Goal: Information Seeking & Learning: Learn about a topic

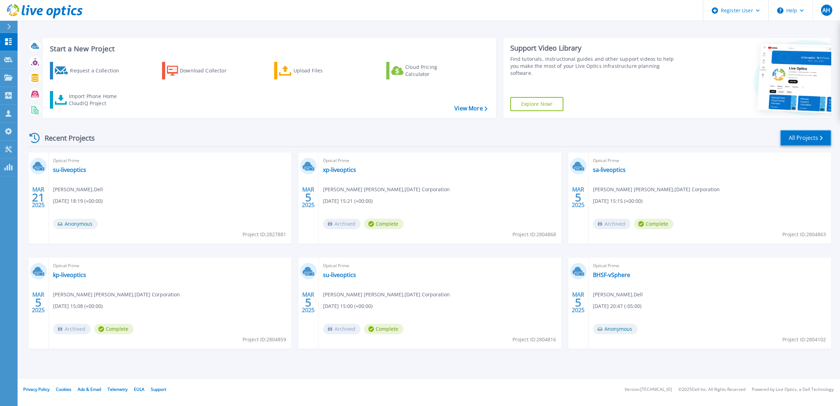
click at [789, 136] on link "All Projects" at bounding box center [805, 138] width 51 height 16
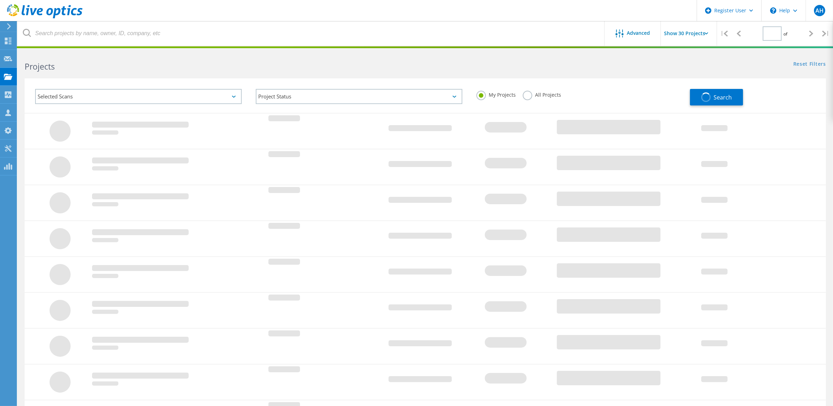
type input "1"
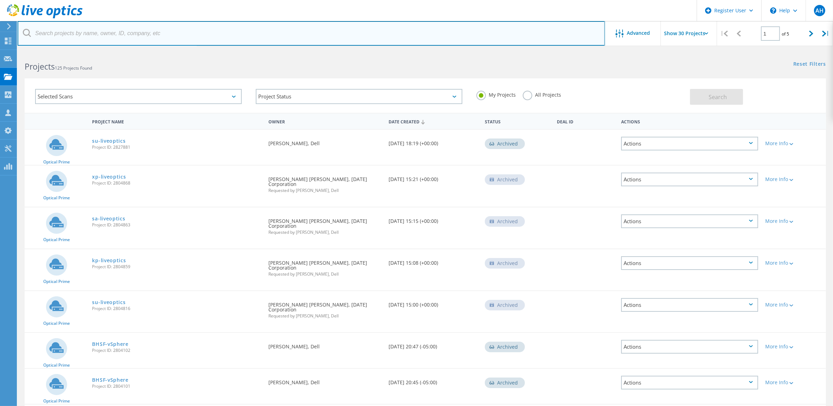
click at [163, 34] on input "text" at bounding box center [311, 33] width 587 height 25
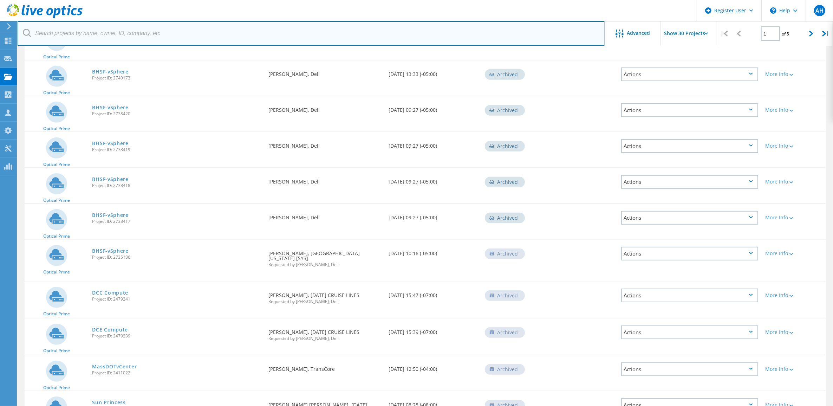
scroll to position [395, 0]
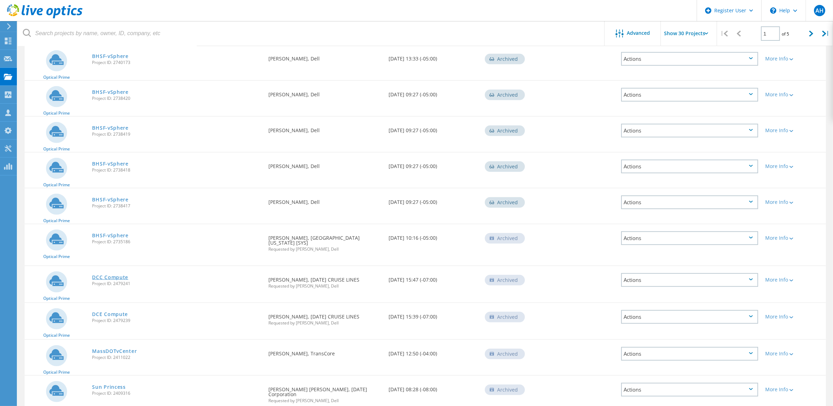
click at [113, 275] on link "DCC Compute" at bounding box center [110, 277] width 36 height 5
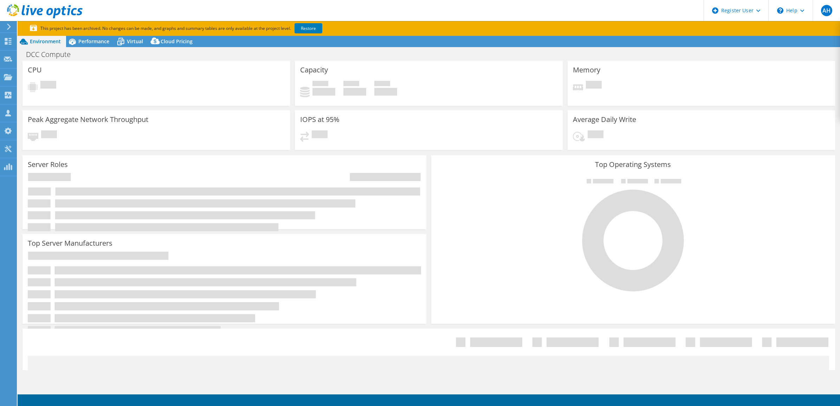
select select "USD"
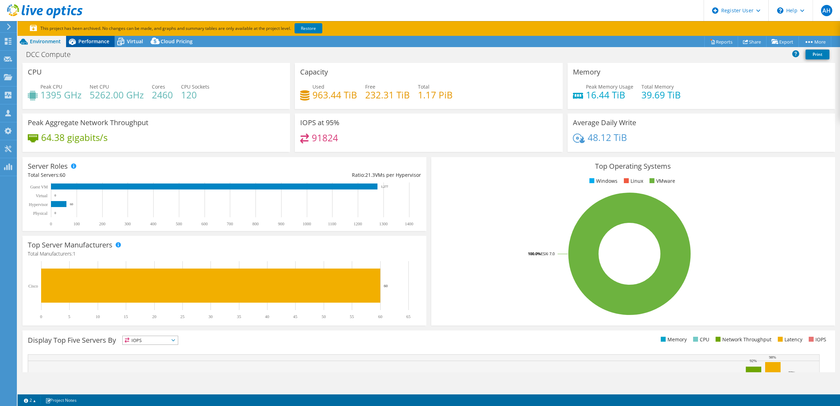
click at [89, 43] on span "Performance" at bounding box center [93, 41] width 31 height 7
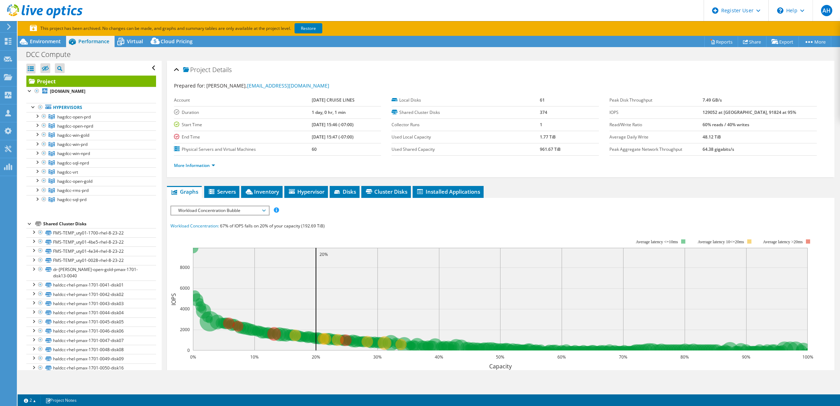
click at [7, 25] on icon at bounding box center [8, 27] width 5 height 6
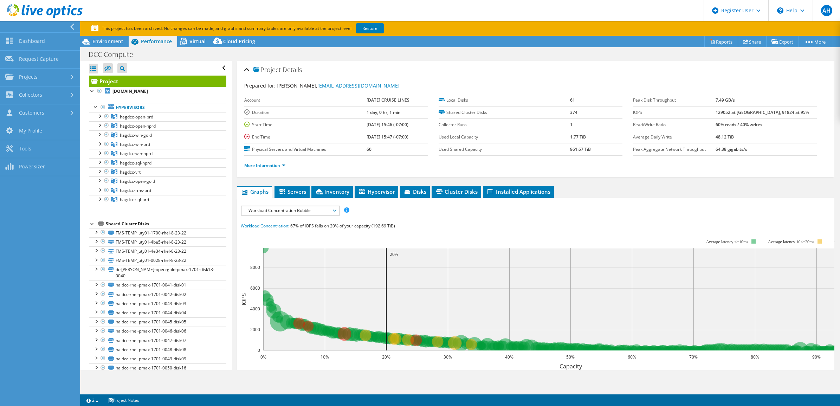
click at [334, 211] on span "Workload Concentration Bubble" at bounding box center [290, 210] width 90 height 8
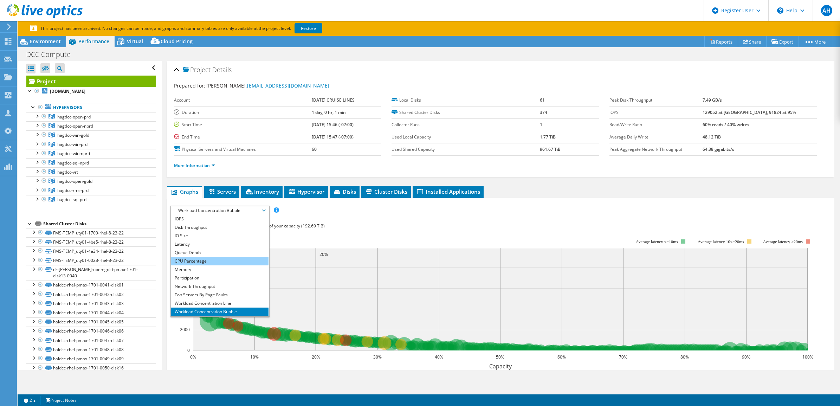
click at [237, 260] on li "CPU Percentage" at bounding box center [219, 261] width 97 height 8
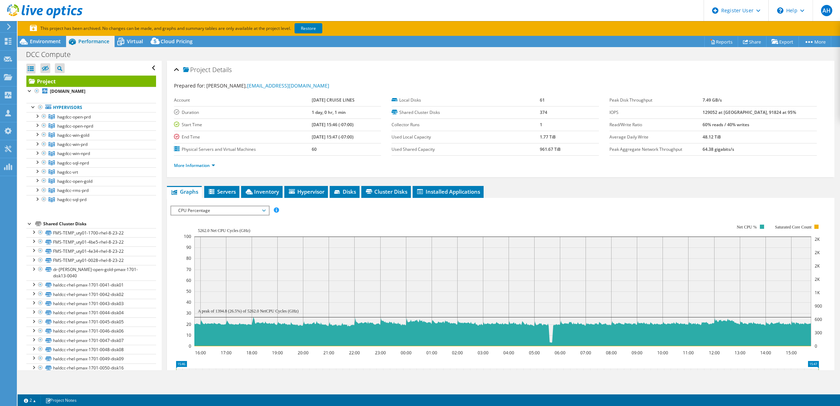
click at [107, 211] on ul "Hypervisors hagdcc-open-prd hagdccesx-open-prd-01.cruises.princess.com" at bounding box center [91, 153] width 130 height 115
click at [39, 119] on div at bounding box center [36, 115] width 7 height 7
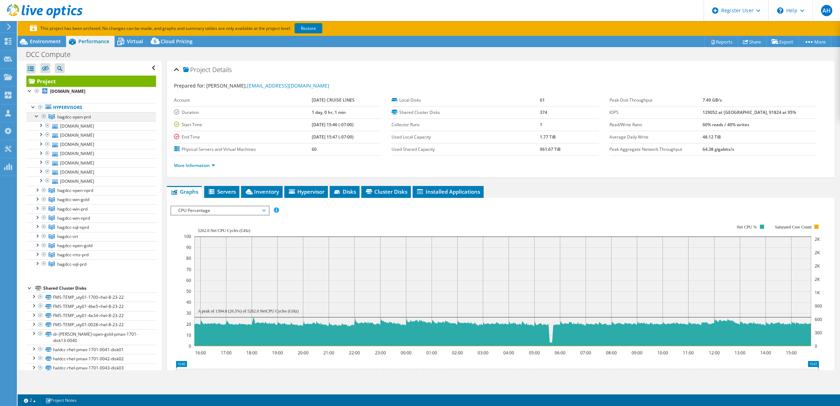
click at [39, 119] on div at bounding box center [36, 115] width 7 height 7
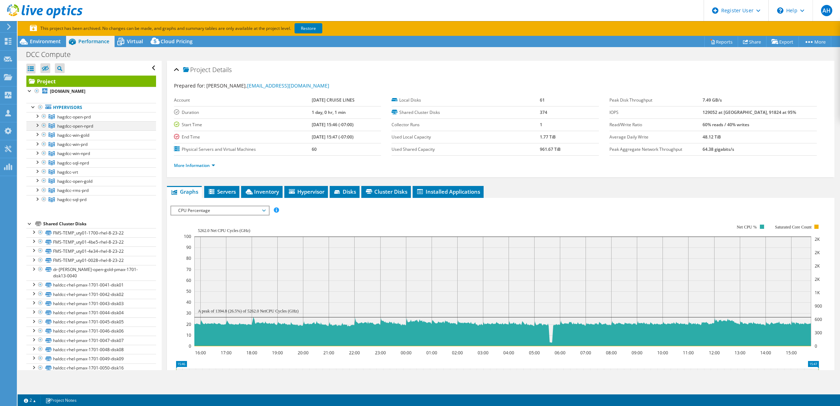
click at [37, 128] on div at bounding box center [36, 124] width 7 height 7
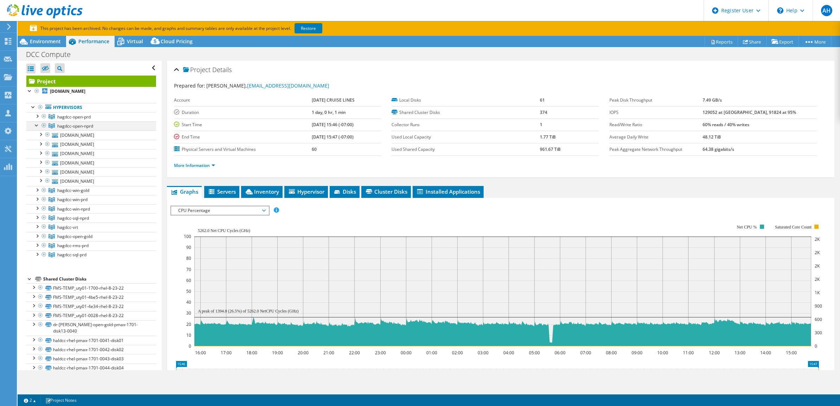
click at [37, 128] on div at bounding box center [36, 124] width 7 height 7
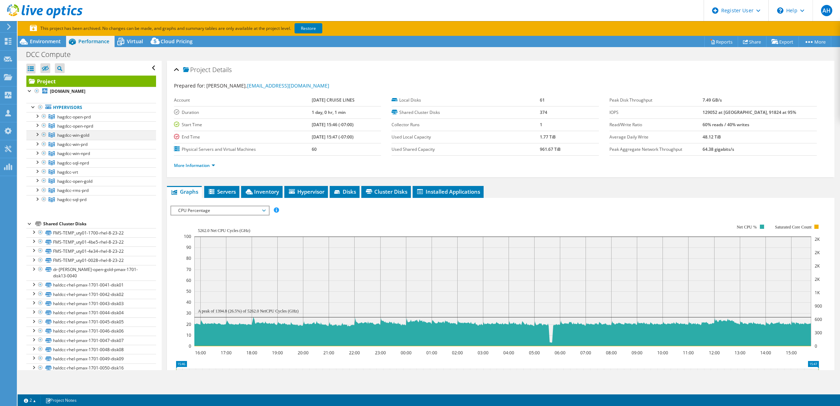
click at [38, 137] on div at bounding box center [36, 133] width 7 height 7
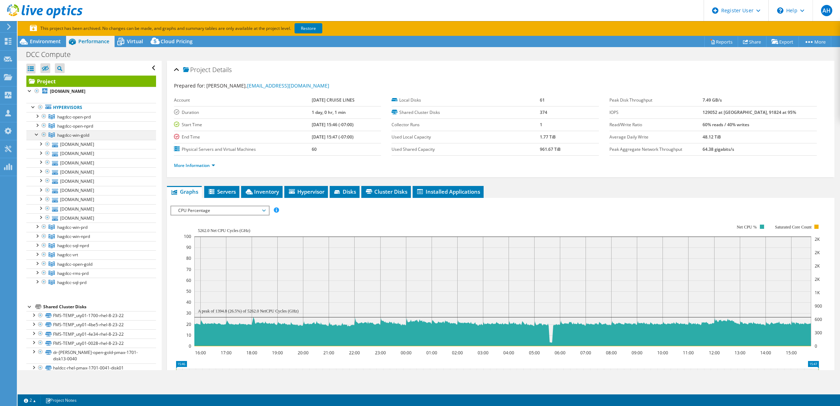
click at [38, 137] on div at bounding box center [36, 133] width 7 height 7
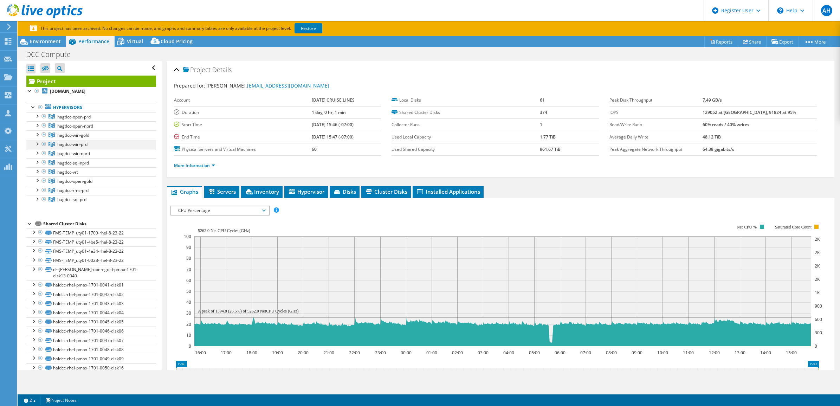
click at [38, 147] on div at bounding box center [36, 143] width 7 height 7
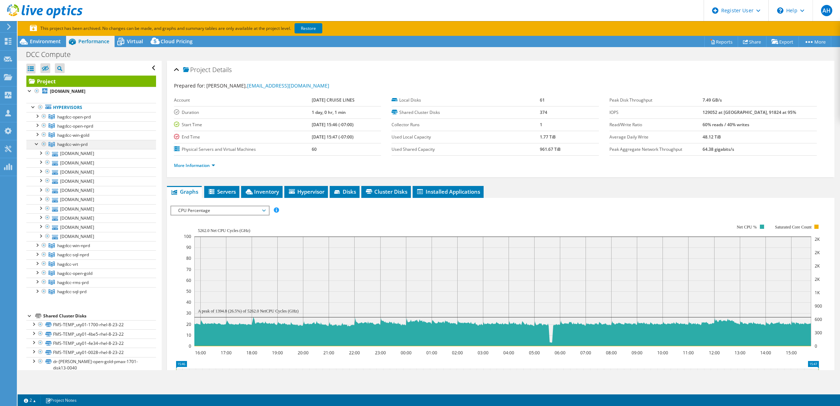
click at [38, 147] on div at bounding box center [36, 143] width 7 height 7
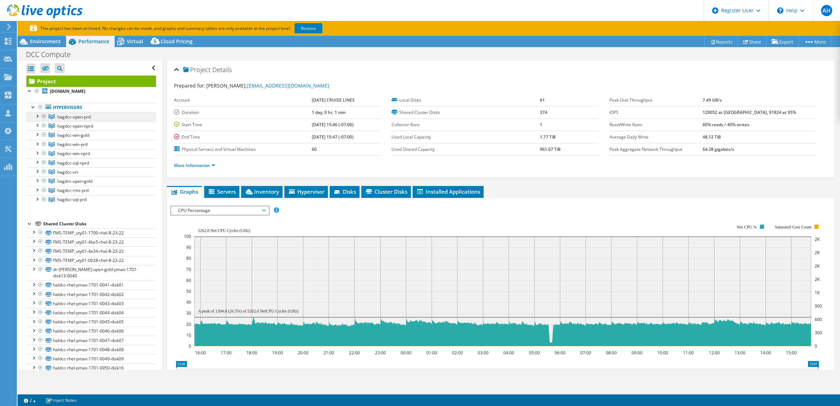
click at [70, 120] on span "hagdcc-open-prd" at bounding box center [73, 117] width 33 height 6
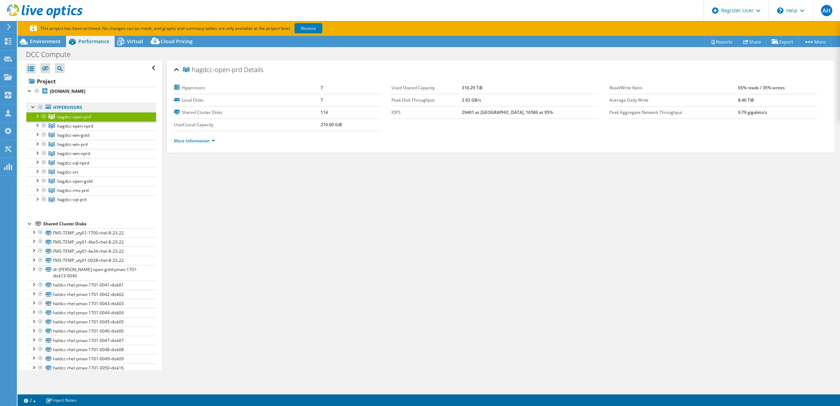
click at [79, 112] on link "Hypervisors" at bounding box center [91, 107] width 130 height 9
click at [99, 128] on ul "hagdcc-open-prd hagdccesx-open-prd-01.cruises.princess.com FMS-TEMP_uty01-1700-…" at bounding box center [91, 158] width 130 height 92
drag, startPoint x: 99, startPoint y: 128, endPoint x: 306, endPoint y: 183, distance: 213.9
click at [306, 183] on div "hagdcc-open-prd Details Hypervisors 7 Local Disks 7 Shared Cluster Disks 114 Us…" at bounding box center [501, 215] width 678 height 309
click at [308, 27] on link "Restore" at bounding box center [308, 28] width 28 height 10
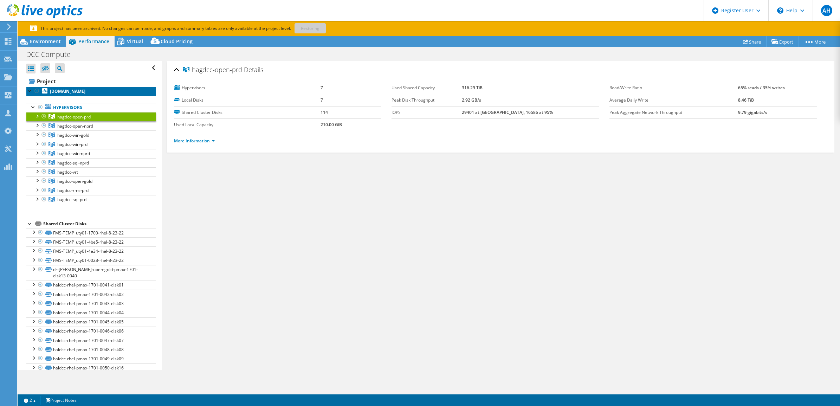
click at [53, 90] on b "hagdccesx-open-prd-01.cruises.princess.com" at bounding box center [67, 91] width 35 height 6
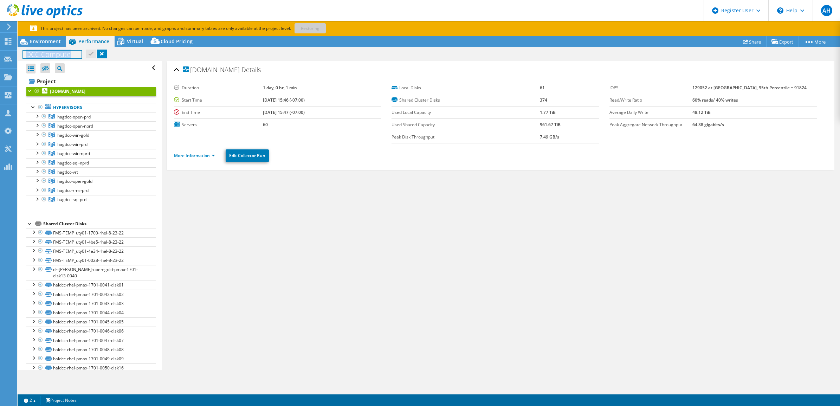
drag, startPoint x: 74, startPoint y: 53, endPoint x: 19, endPoint y: 51, distance: 55.6
click at [19, 51] on div "DCC Compute Print" at bounding box center [429, 54] width 822 height 13
click at [443, 280] on div "hagdccesx-open-prd-01.cruises.princess.com Details Duration 1 day, 0 hr, 1 min …" at bounding box center [501, 215] width 678 height 309
click at [97, 120] on link "hagdcc-open-prd" at bounding box center [91, 116] width 130 height 9
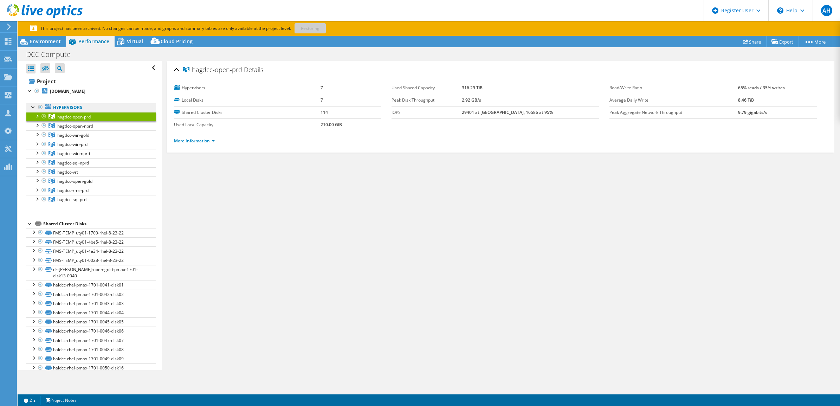
click at [79, 112] on link "Hypervisors" at bounding box center [91, 107] width 130 height 9
click at [38, 128] on div at bounding box center [36, 124] width 7 height 7
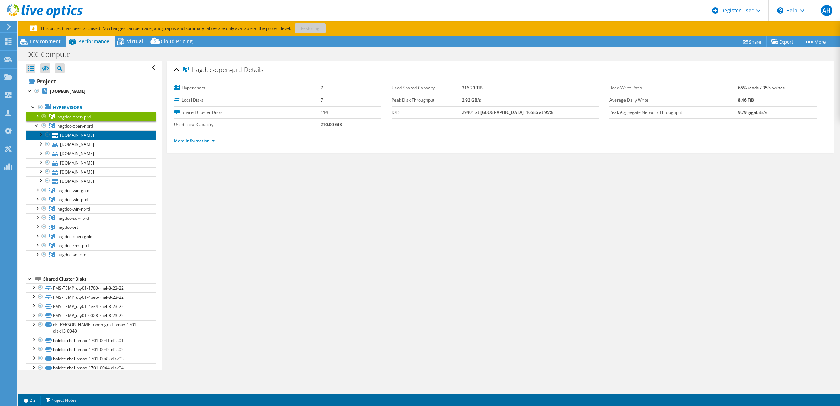
click at [73, 139] on link "hagdccesx-open-nprd-01.cruises.princess.com" at bounding box center [91, 134] width 130 height 9
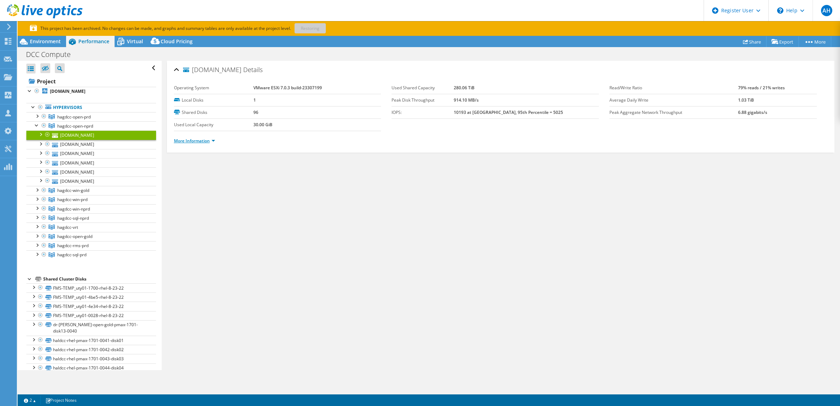
click at [204, 141] on link "More Information" at bounding box center [194, 141] width 41 height 6
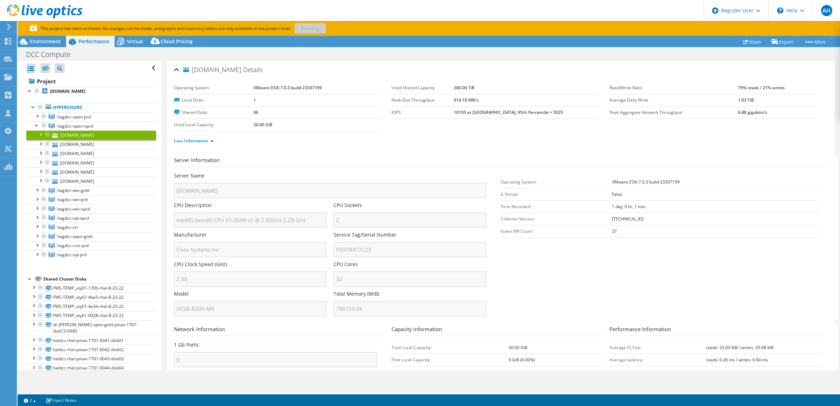
click at [171, 250] on div "hagdccesx-open-nprd-01.cruises.princess.com Details Operating System VMware ESX…" at bounding box center [500, 266] width 667 height 410
click at [162, 249] on div "hagdccesx-open-nprd-01.cruises.princess.com Details Operating System VMware ESX…" at bounding box center [501, 272] width 678 height 423
click at [36, 128] on div at bounding box center [36, 124] width 7 height 7
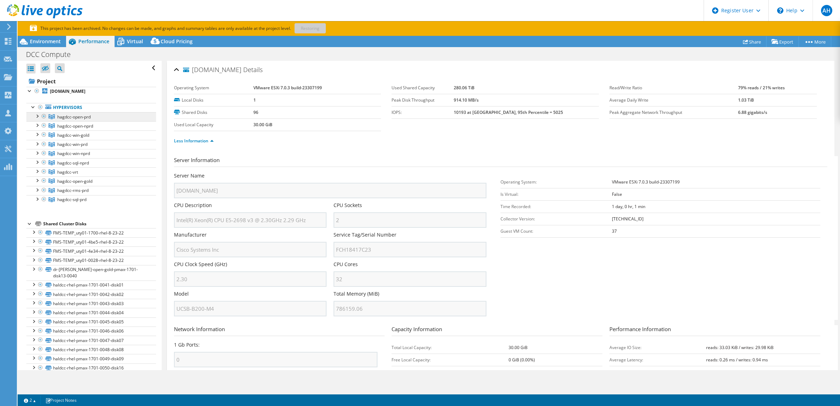
click at [86, 120] on span "hagdcc-open-prd" at bounding box center [73, 117] width 33 height 6
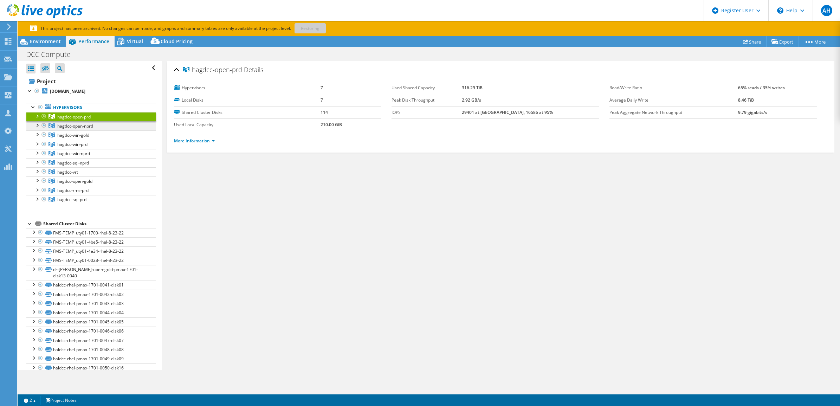
click at [92, 130] on link "hagdcc-open-nprd" at bounding box center [91, 125] width 130 height 9
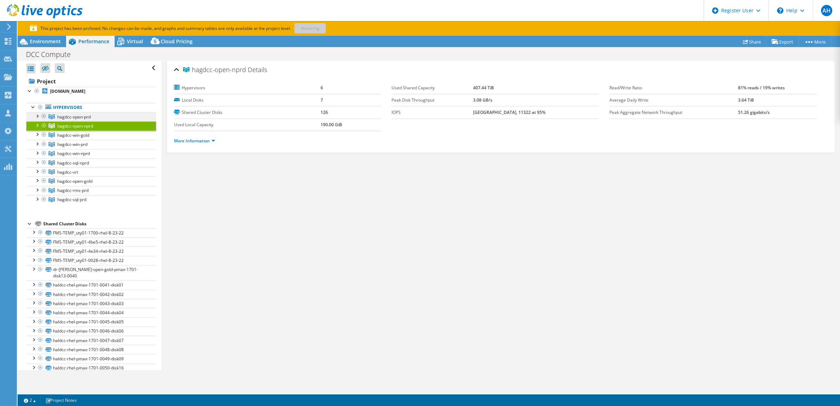
click at [106, 121] on link "hagdcc-open-prd" at bounding box center [91, 116] width 130 height 9
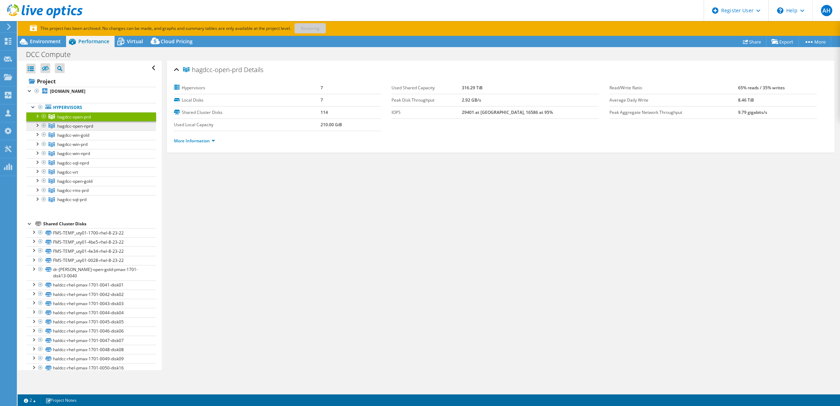
click at [106, 130] on link "hagdcc-open-nprd" at bounding box center [91, 125] width 130 height 9
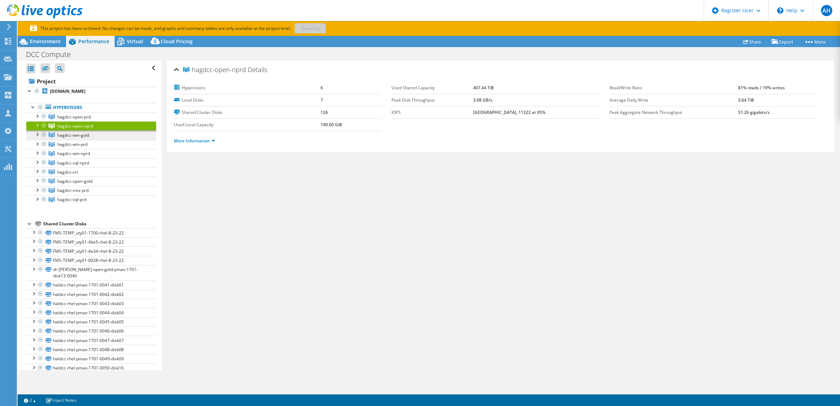
click at [104, 139] on link "hagdcc-win-gold" at bounding box center [91, 134] width 130 height 9
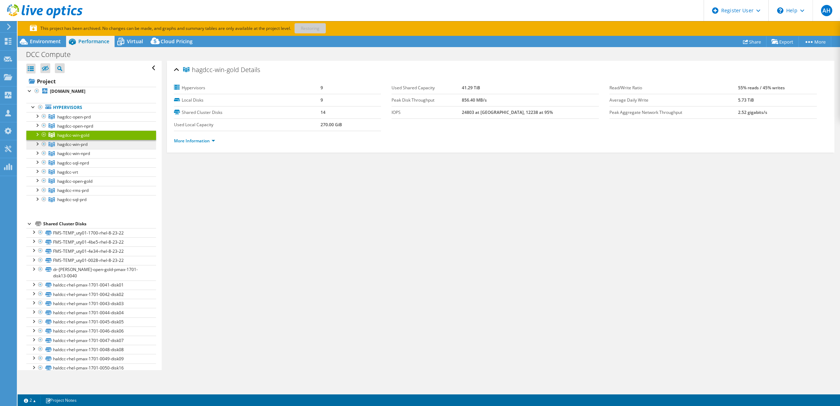
click at [103, 149] on link "hagdcc-win-prd" at bounding box center [91, 144] width 130 height 9
click at [103, 158] on link "hagdcc-win-nprd" at bounding box center [91, 153] width 130 height 9
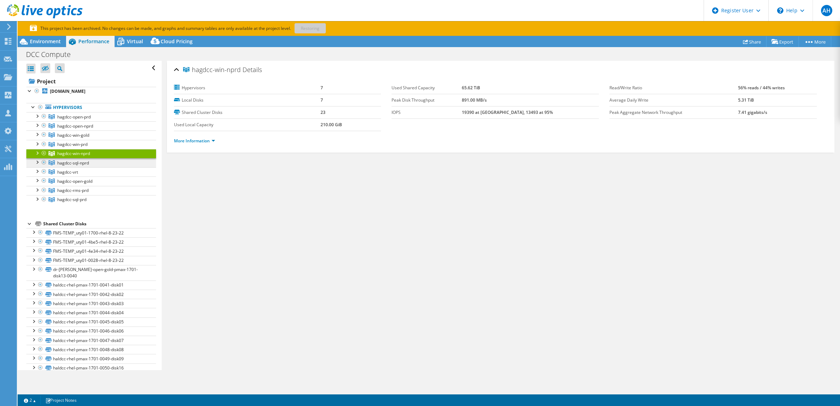
click at [104, 167] on link "hagdcc-sql-nprd" at bounding box center [91, 162] width 130 height 9
click at [104, 176] on link "hagdcc-vrt" at bounding box center [91, 171] width 130 height 9
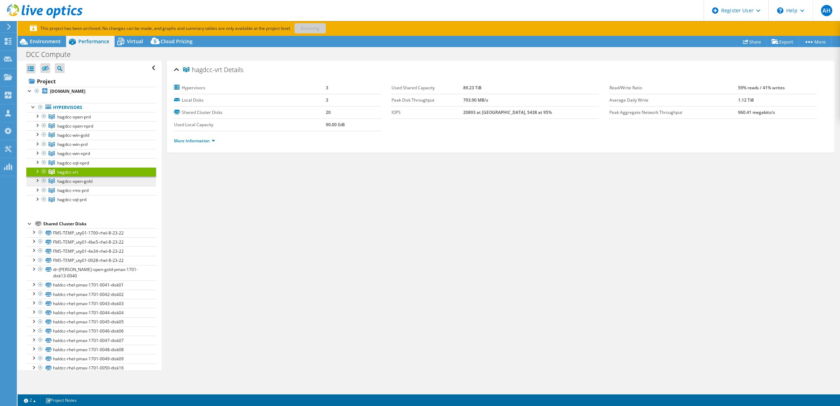
click at [104, 185] on link "hagdcc-open-gold" at bounding box center [91, 180] width 130 height 9
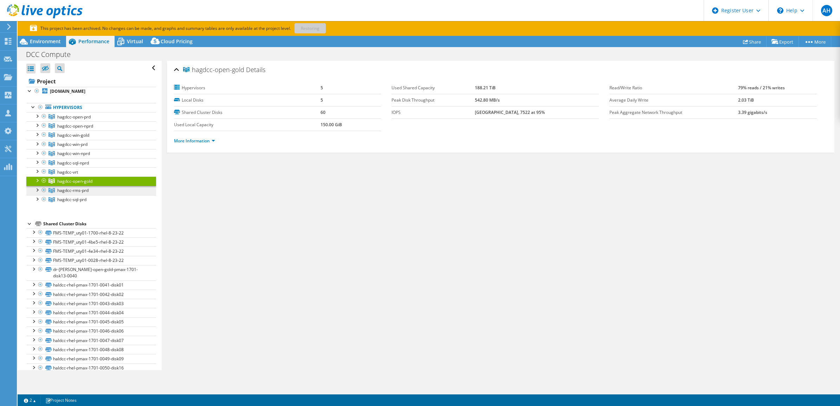
click at [104, 195] on link "hagdcc-rms-prd" at bounding box center [91, 190] width 130 height 9
click at [100, 204] on link "hagdcc-sql-prd" at bounding box center [91, 199] width 130 height 9
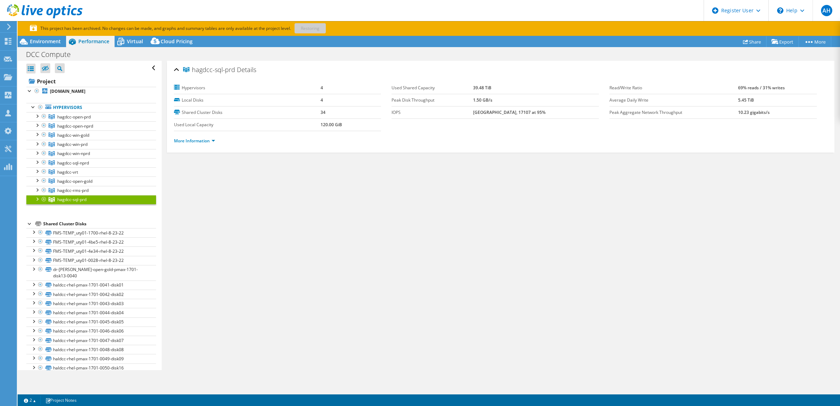
click at [34, 202] on div at bounding box center [36, 198] width 7 height 7
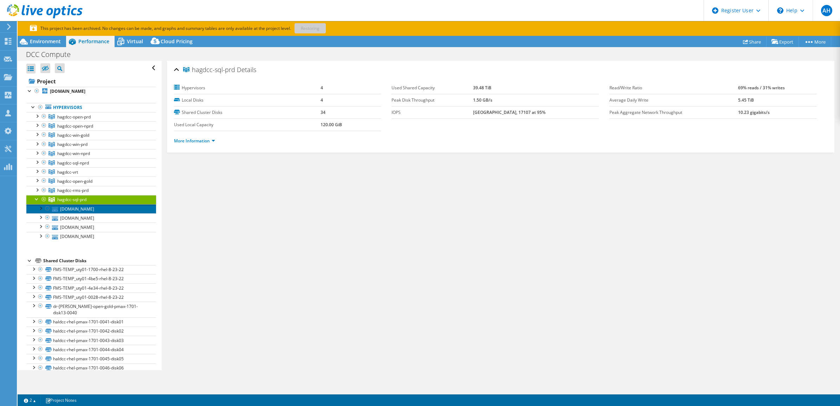
click at [74, 213] on link "hagdccesx-sql-prd-02.cruises.princess.com" at bounding box center [91, 208] width 130 height 9
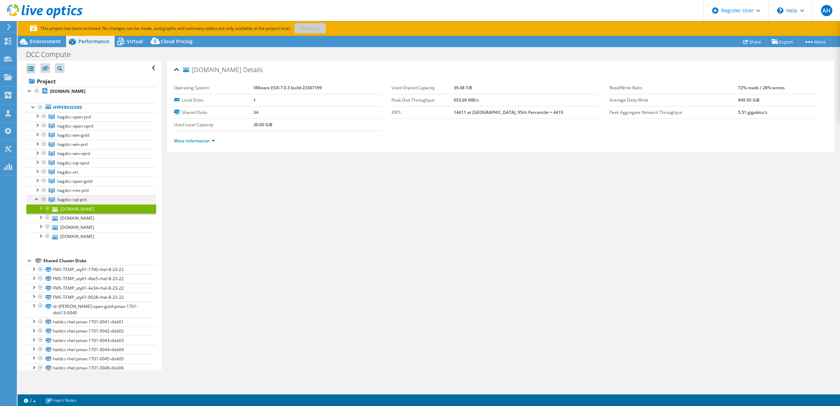
click at [35, 202] on div at bounding box center [36, 198] width 7 height 7
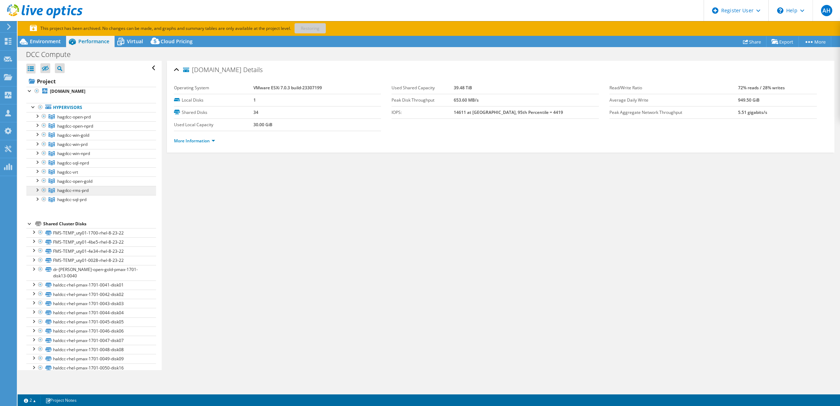
click at [70, 193] on span "hagdcc-rms-prd" at bounding box center [72, 190] width 31 height 6
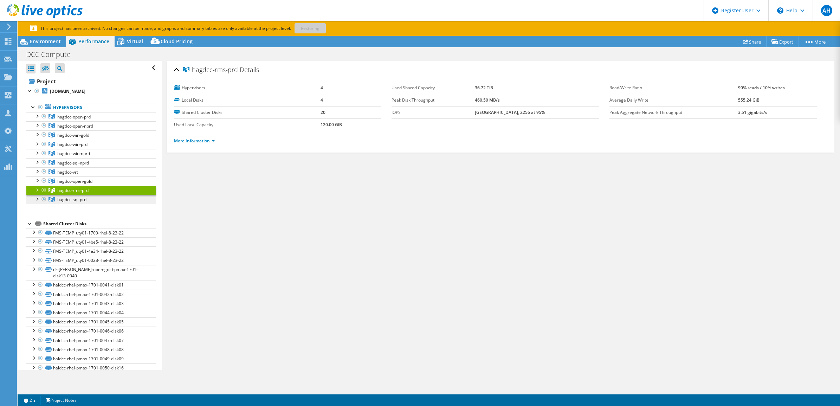
click at [93, 204] on link "hagdcc-sql-prd" at bounding box center [91, 199] width 130 height 9
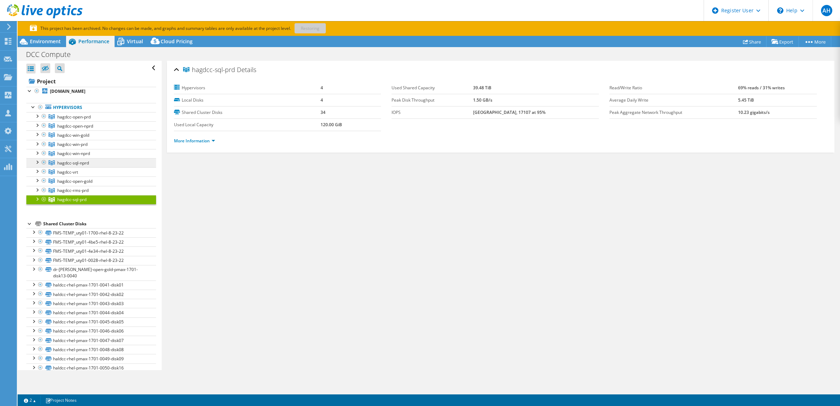
click at [99, 167] on link "hagdcc-sql-nprd" at bounding box center [91, 162] width 130 height 9
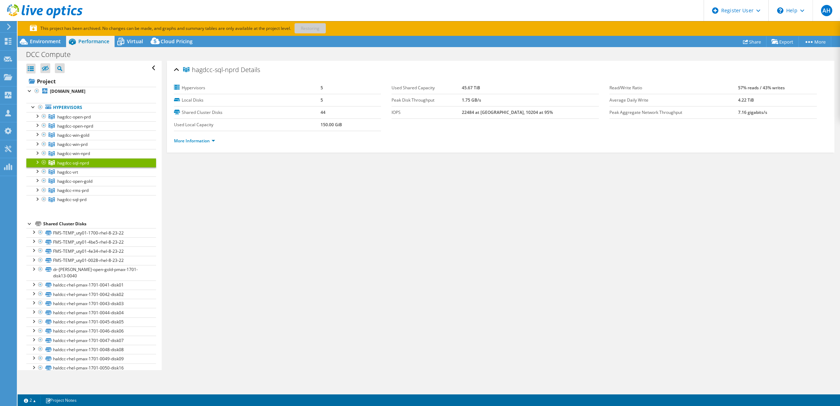
click at [358, 214] on div "hagdcc-sql-nprd Details Hypervisors 5 Local Disks 5 Shared Cluster Disks 44 Use…" at bounding box center [501, 215] width 678 height 309
click at [62, 90] on b "hagdccesx-open-prd-01.cruises.princess.com" at bounding box center [67, 91] width 35 height 6
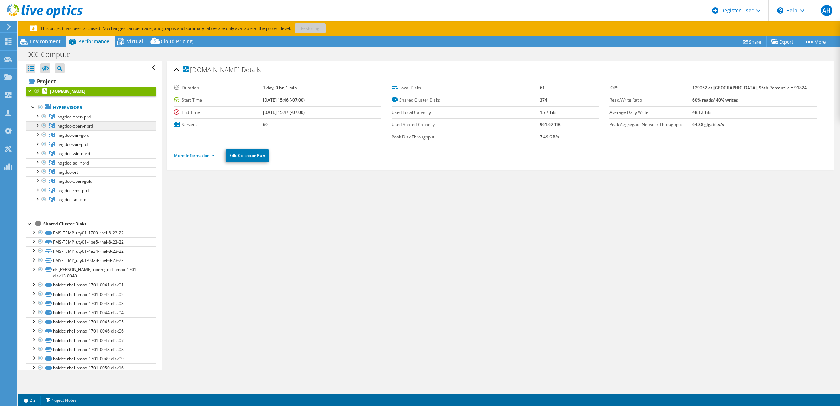
click at [92, 129] on link "hagdcc-open-nprd" at bounding box center [91, 125] width 130 height 9
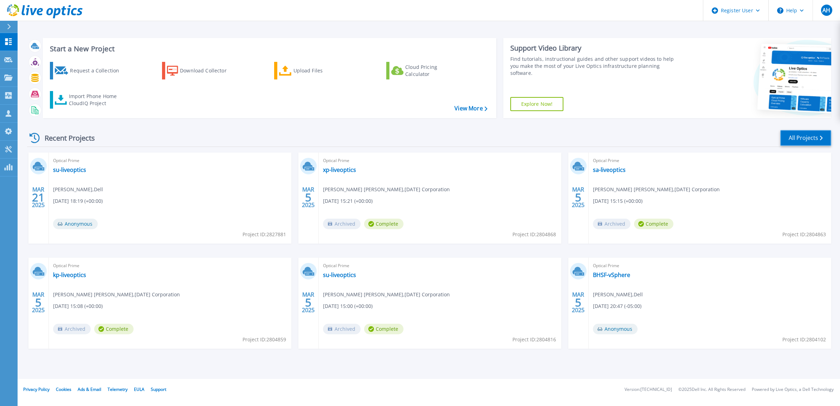
click at [804, 137] on link "All Projects" at bounding box center [805, 138] width 51 height 16
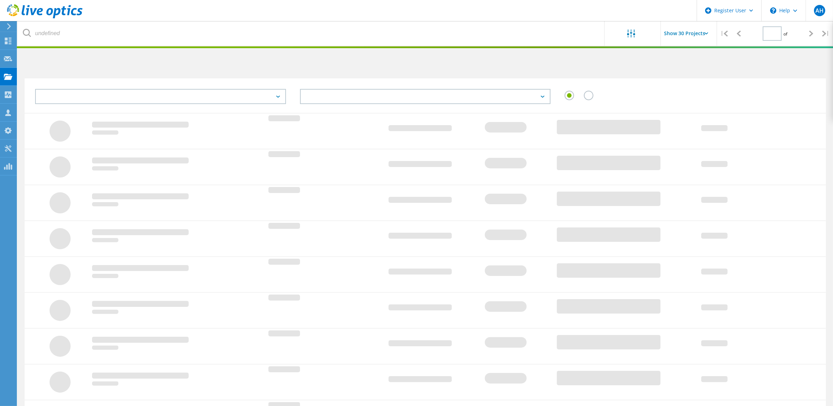
type input "1"
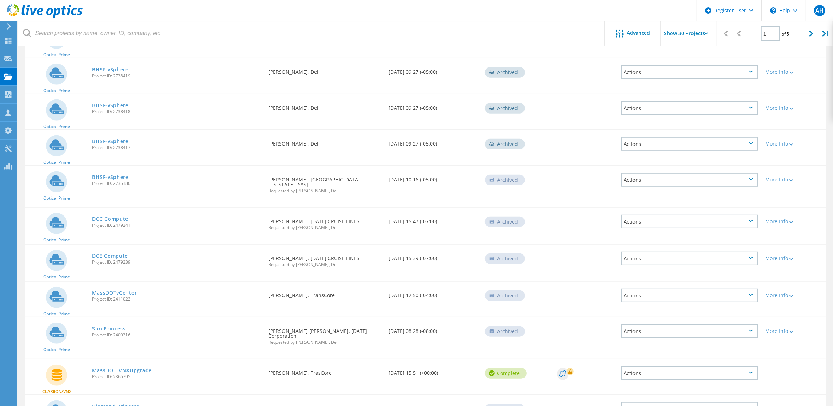
scroll to position [446, 0]
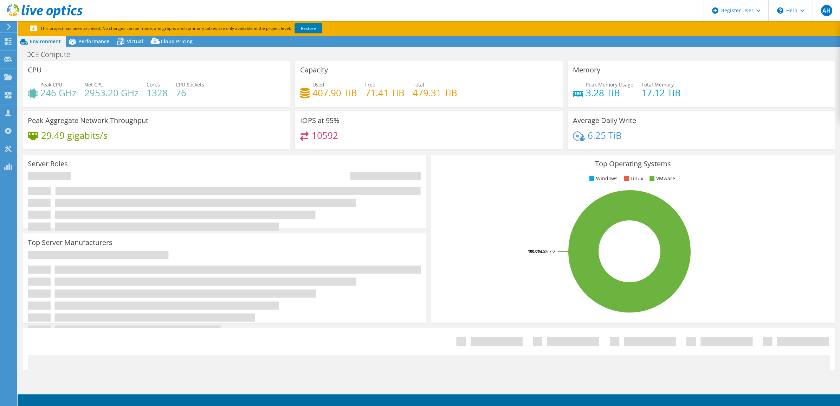
select select "USEast"
select select "USD"
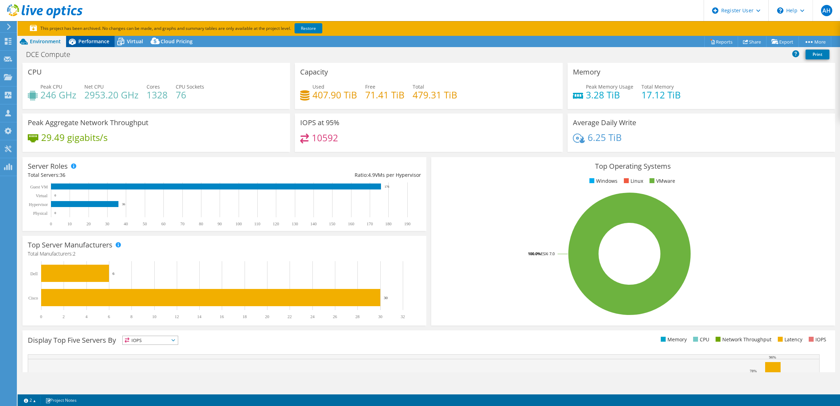
click at [93, 38] on span "Performance" at bounding box center [93, 41] width 31 height 7
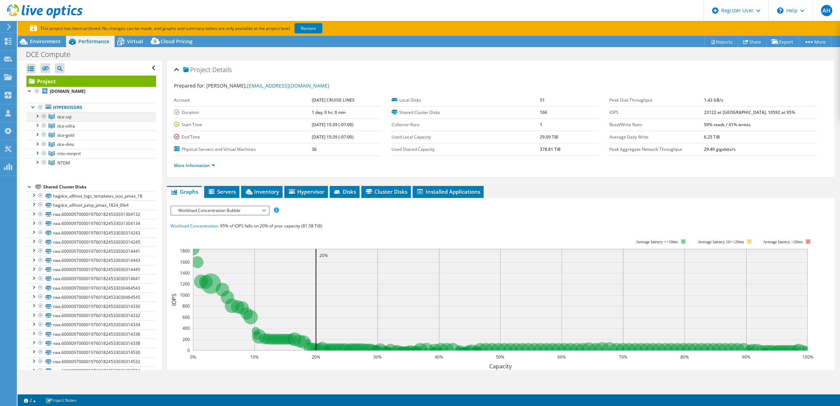
click at [37, 117] on div at bounding box center [36, 115] width 7 height 7
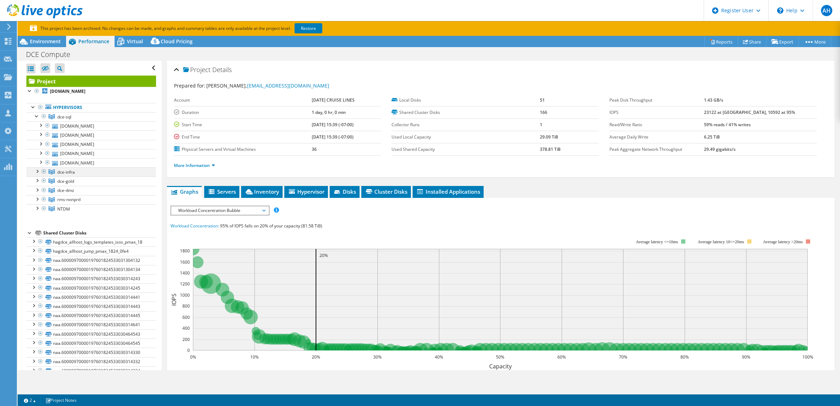
click at [36, 173] on div at bounding box center [36, 170] width 7 height 7
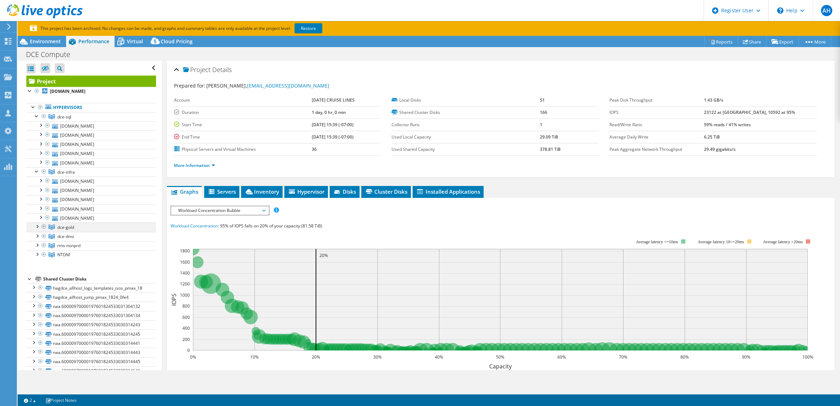
click at [35, 227] on div at bounding box center [36, 225] width 7 height 7
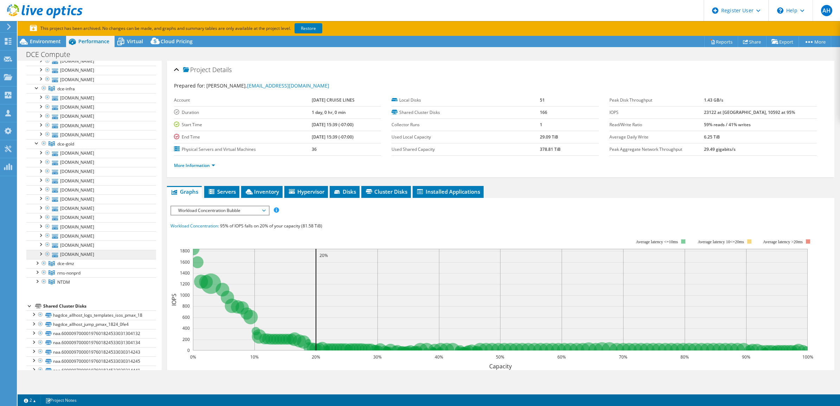
scroll to position [88, 0]
click at [34, 260] on div at bounding box center [36, 257] width 7 height 7
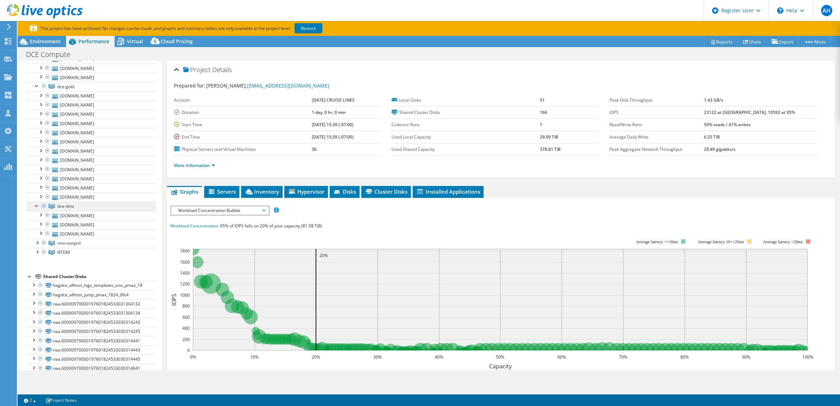
scroll to position [176, 0]
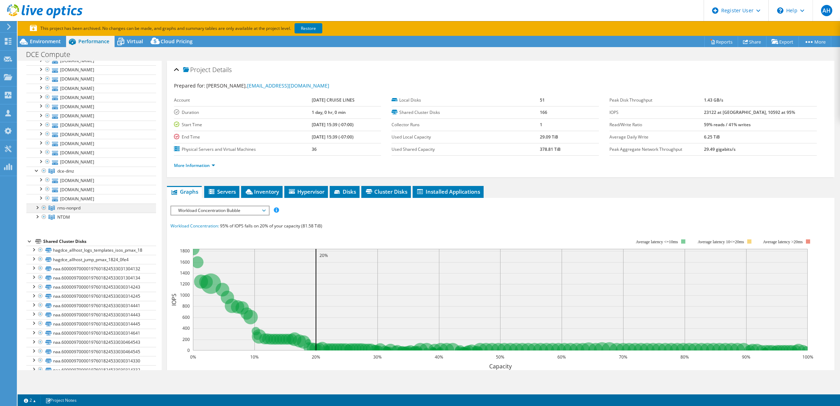
click at [36, 210] on div at bounding box center [36, 206] width 7 height 7
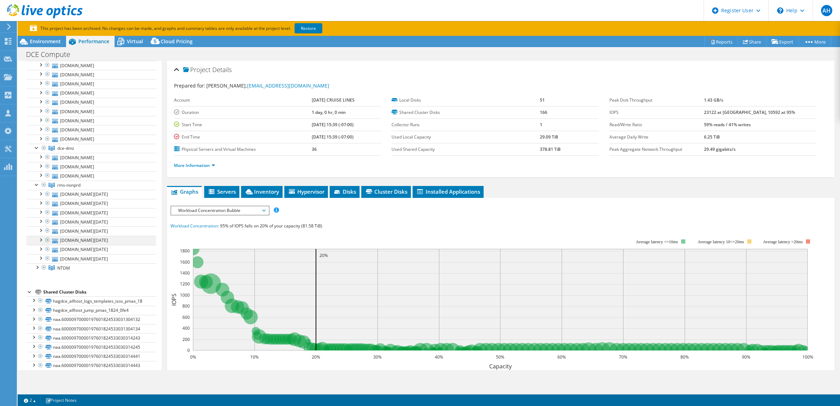
scroll to position [220, 0]
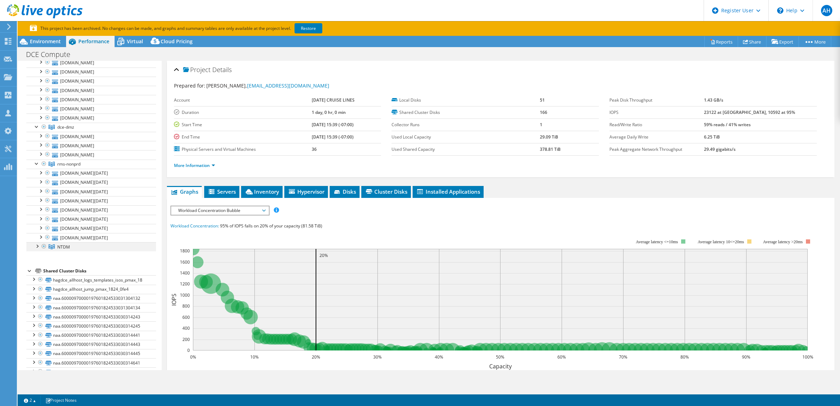
click at [38, 249] on div at bounding box center [36, 245] width 7 height 7
click at [37, 167] on div at bounding box center [36, 162] width 7 height 7
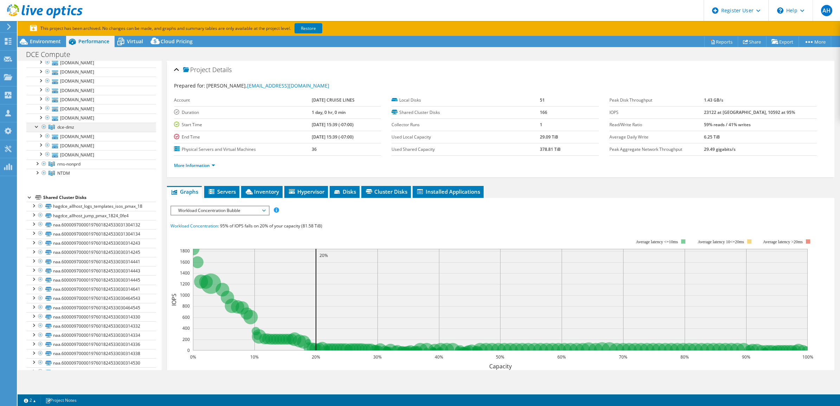
click at [34, 130] on div at bounding box center [36, 126] width 7 height 7
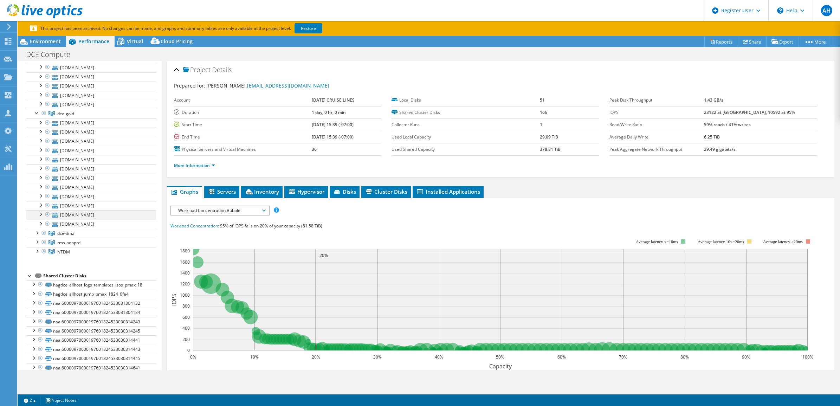
scroll to position [88, 0]
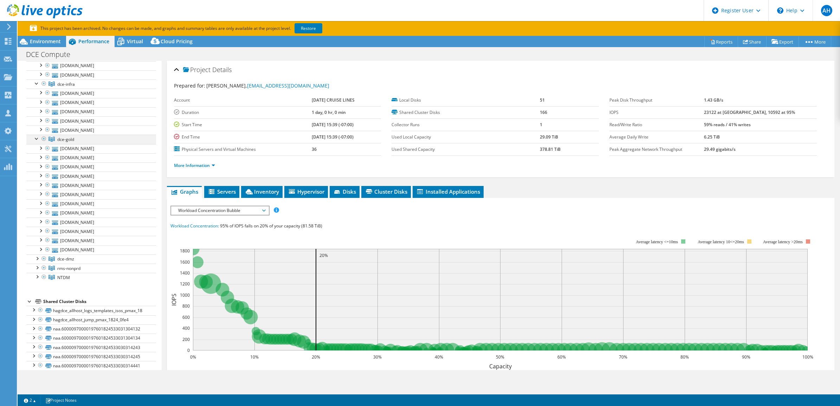
click at [33, 137] on div at bounding box center [36, 138] width 7 height 7
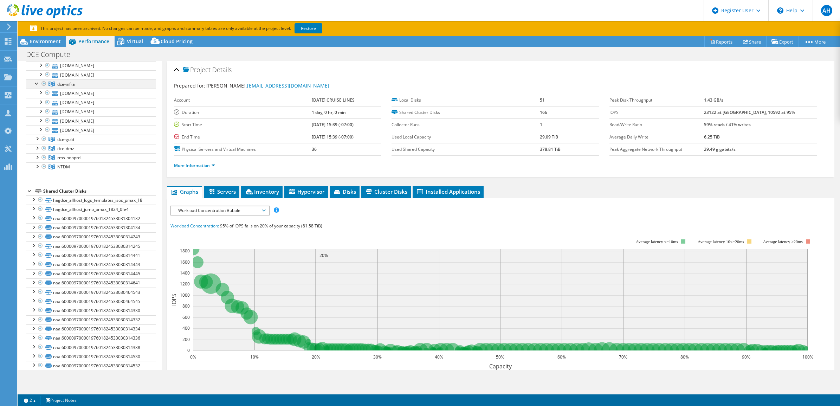
click at [34, 84] on div at bounding box center [36, 82] width 7 height 7
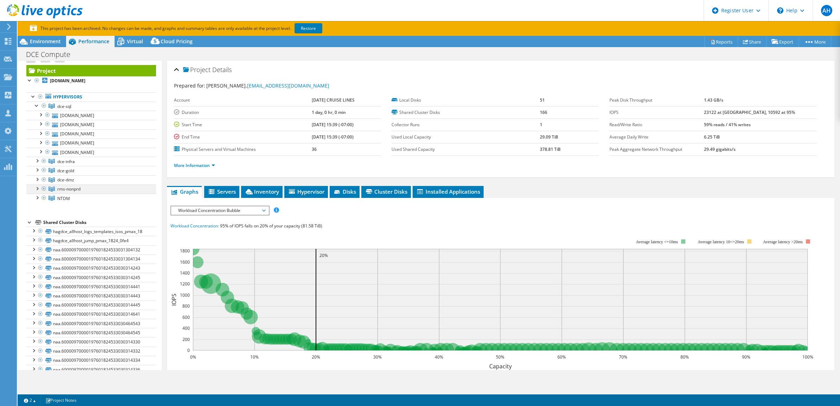
scroll to position [0, 0]
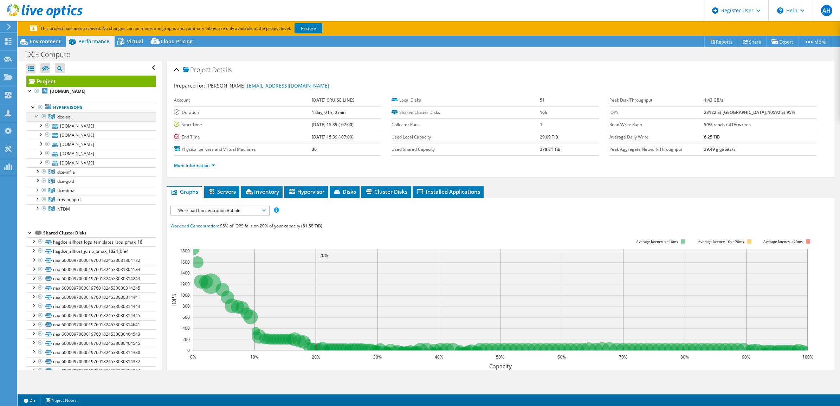
click at [34, 117] on div at bounding box center [36, 115] width 7 height 7
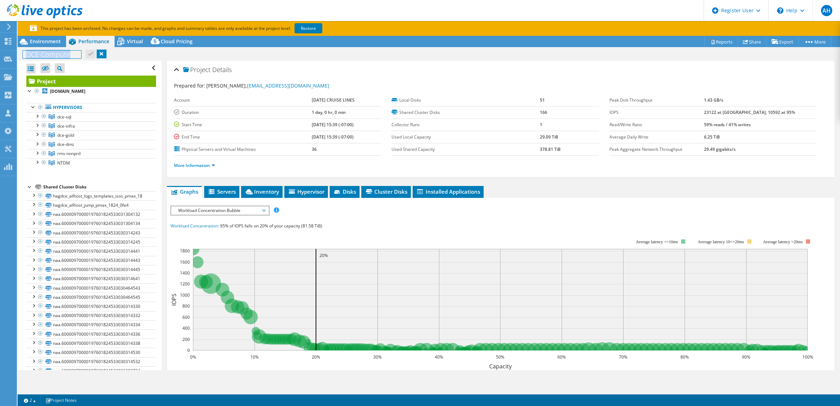
drag, startPoint x: 81, startPoint y: 54, endPoint x: 24, endPoint y: 52, distance: 57.3
click at [24, 52] on h1 "DCE Compute" at bounding box center [52, 55] width 58 height 8
click at [349, 53] on div "DCE Compute Print" at bounding box center [429, 54] width 822 height 13
click at [233, 214] on span "Workload Concentration Bubble" at bounding box center [220, 210] width 90 height 8
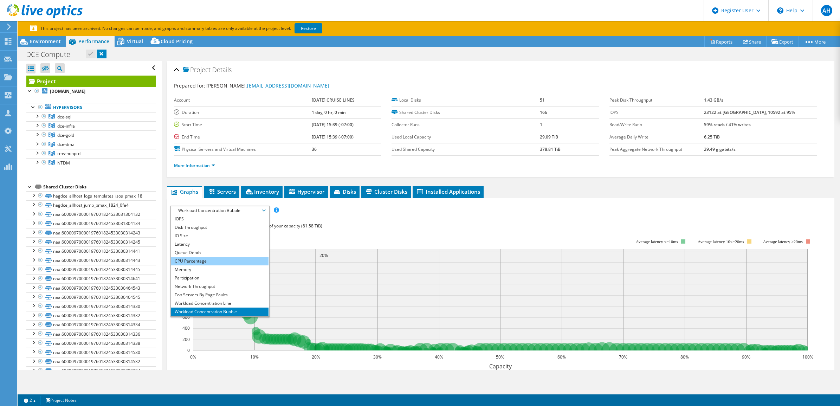
click at [220, 257] on li "CPU Percentage" at bounding box center [219, 261] width 97 height 8
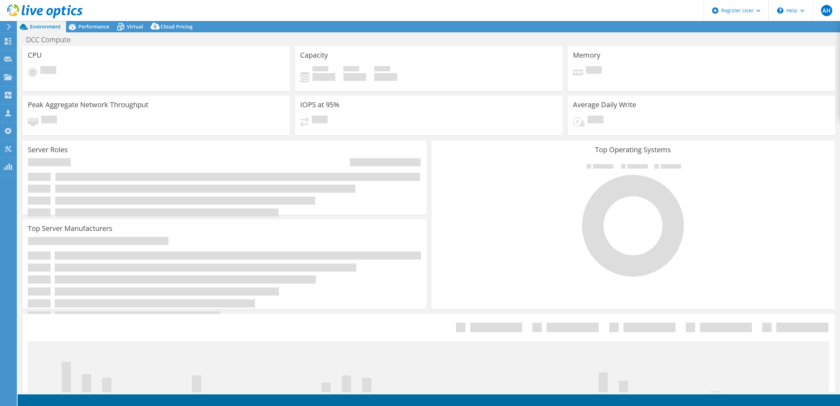
select select "USD"
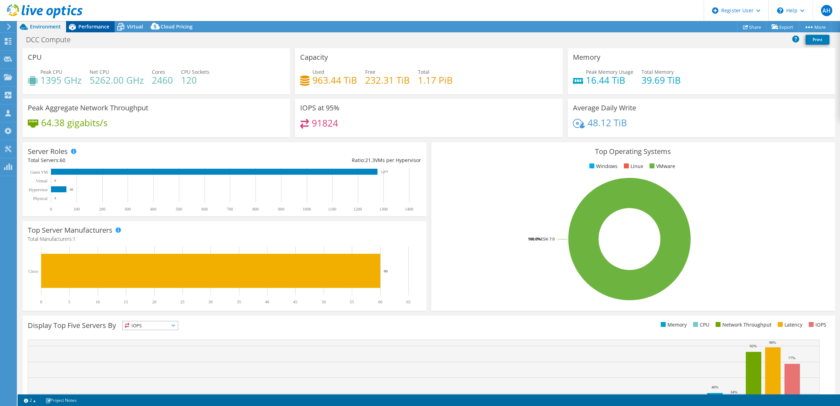
click at [82, 25] on span "Performance" at bounding box center [93, 26] width 31 height 7
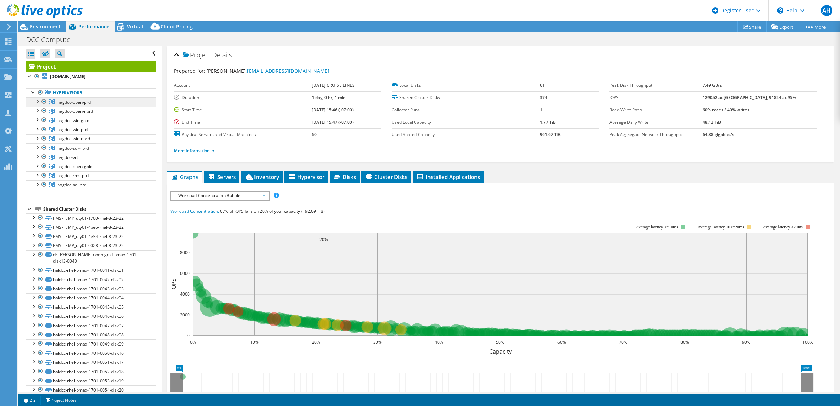
click at [106, 106] on link "hagdcc-open-prd" at bounding box center [91, 101] width 130 height 9
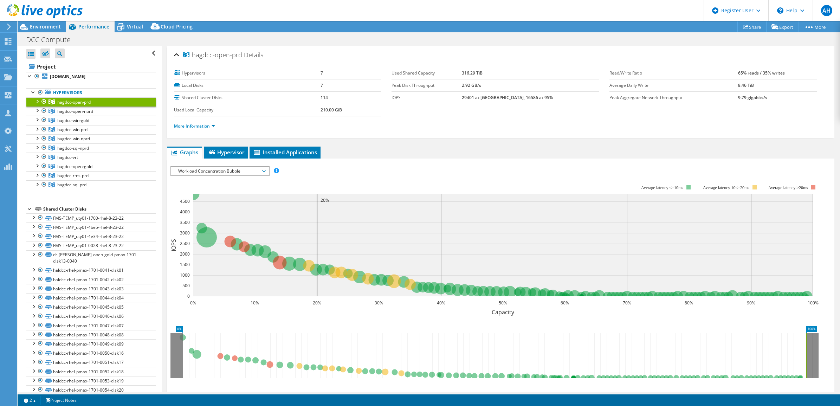
click at [266, 172] on span "Workload Concentration Bubble" at bounding box center [219, 171] width 97 height 8
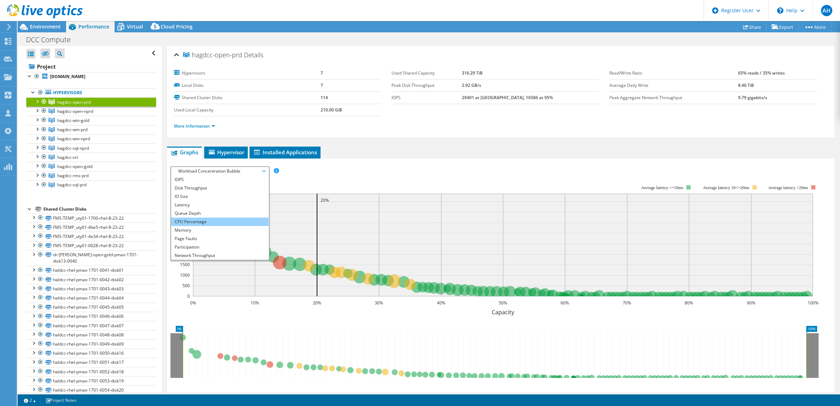
click at [230, 221] on li "CPU Percentage" at bounding box center [219, 221] width 97 height 8
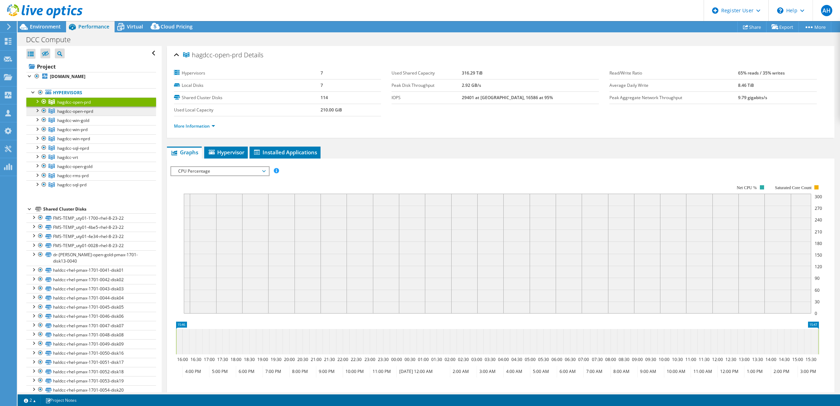
click at [89, 114] on span "hagdcc-open-nprd" at bounding box center [75, 111] width 36 height 6
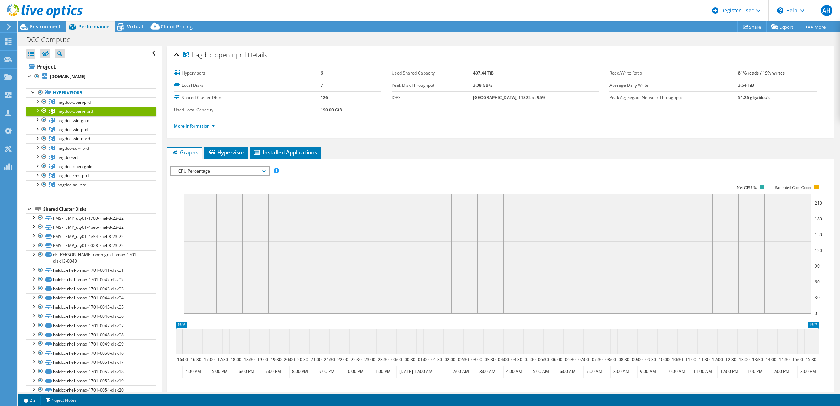
click at [257, 170] on span "CPU Percentage" at bounding box center [220, 171] width 90 height 8
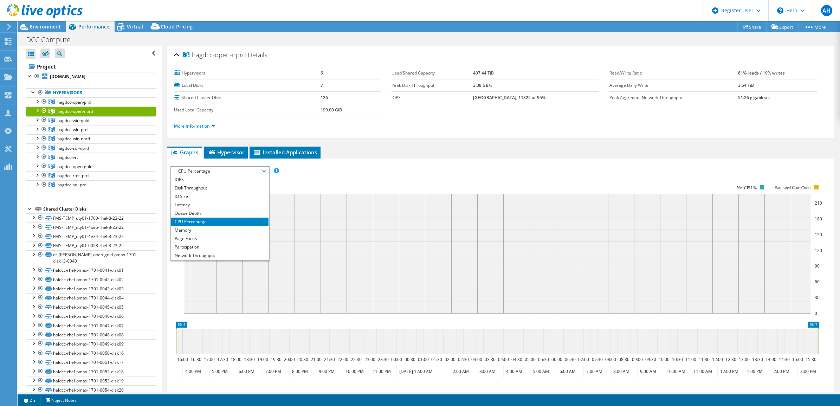
click at [346, 176] on icon "0 30 60 90 120 150 180 210 Net CPU % Saturated Core Count" at bounding box center [496, 246] width 653 height 141
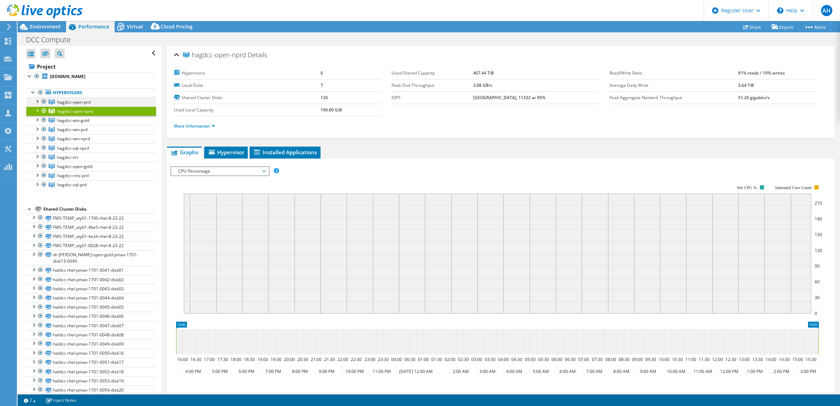
click at [37, 104] on div at bounding box center [36, 100] width 7 height 7
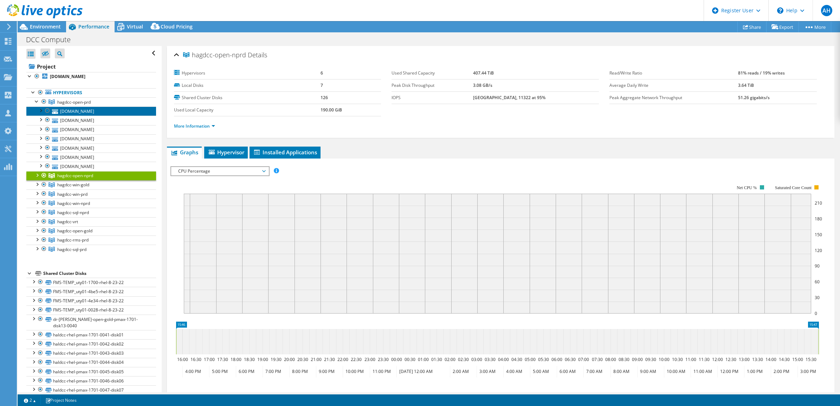
click at [73, 116] on link "[DOMAIN_NAME]" at bounding box center [91, 110] width 130 height 9
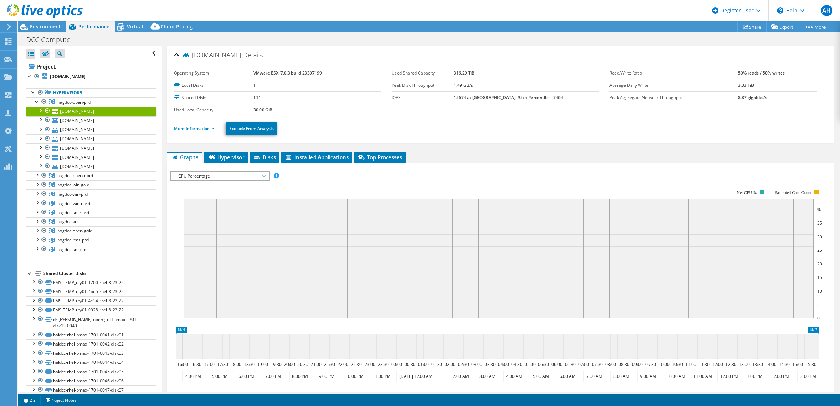
click at [42, 113] on div at bounding box center [40, 109] width 7 height 7
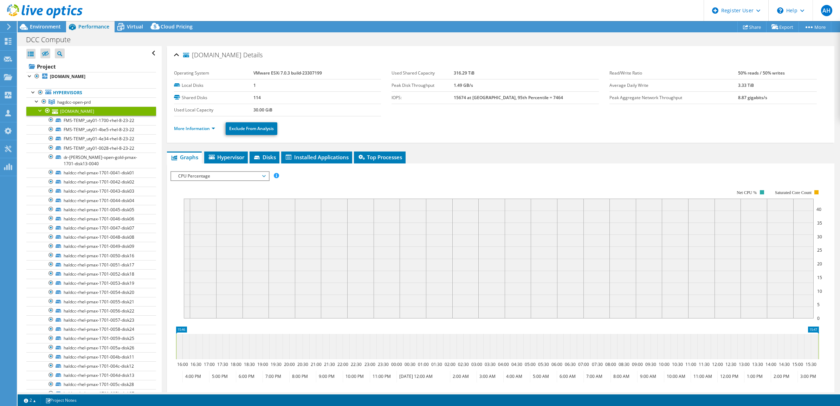
click at [39, 113] on div at bounding box center [40, 109] width 7 height 7
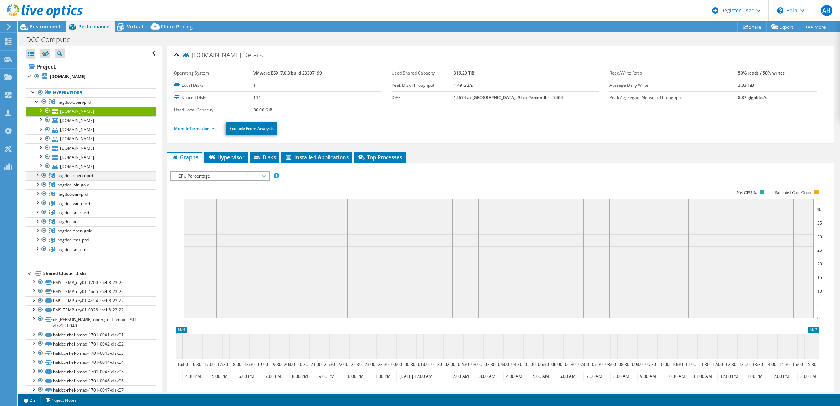
click at [37, 178] on div at bounding box center [36, 174] width 7 height 7
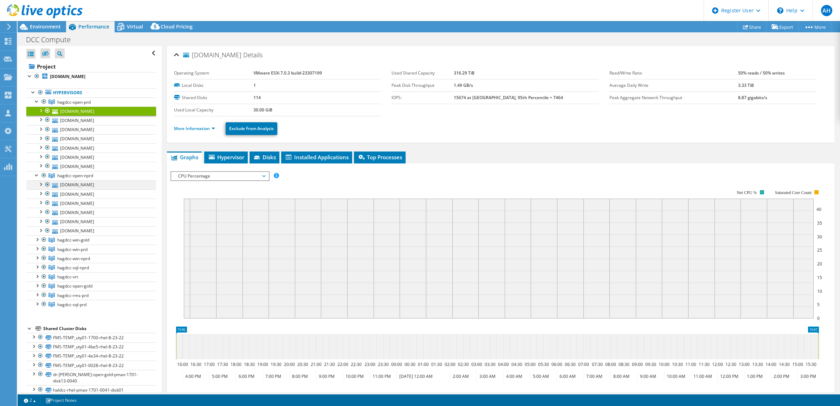
click at [40, 187] on div at bounding box center [40, 183] width 7 height 7
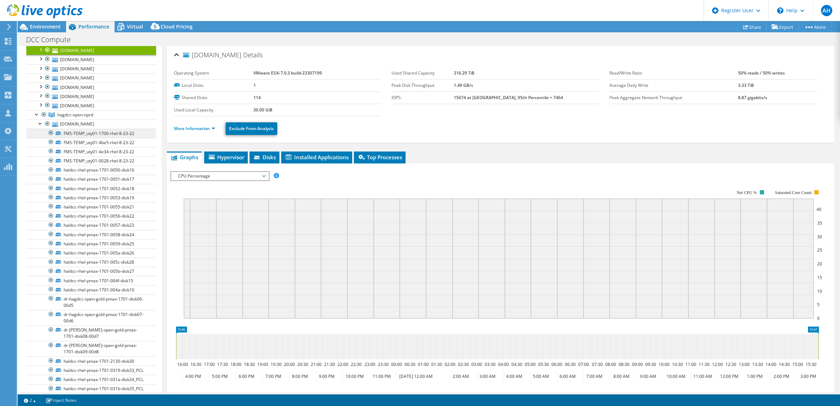
scroll to position [44, 0]
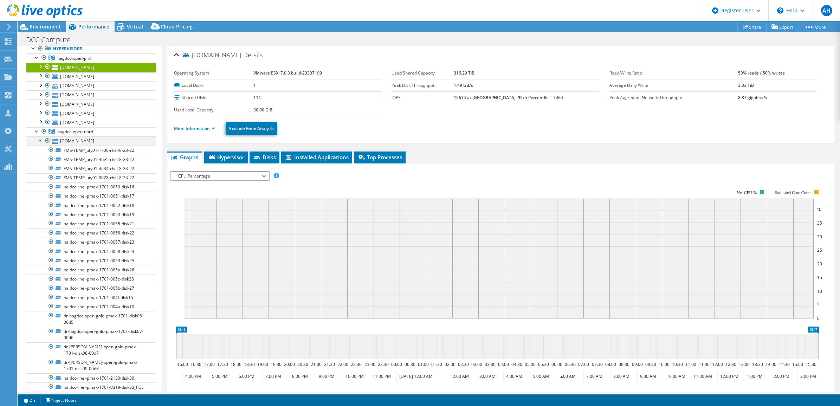
click at [41, 143] on div at bounding box center [40, 139] width 7 height 7
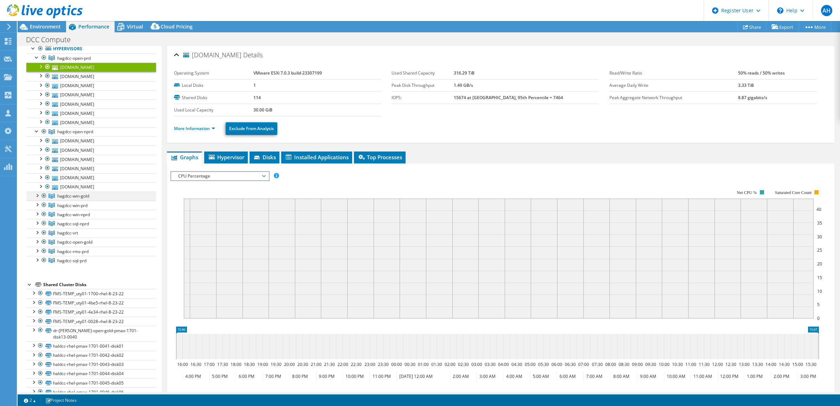
click at [34, 198] on div at bounding box center [36, 194] width 7 height 7
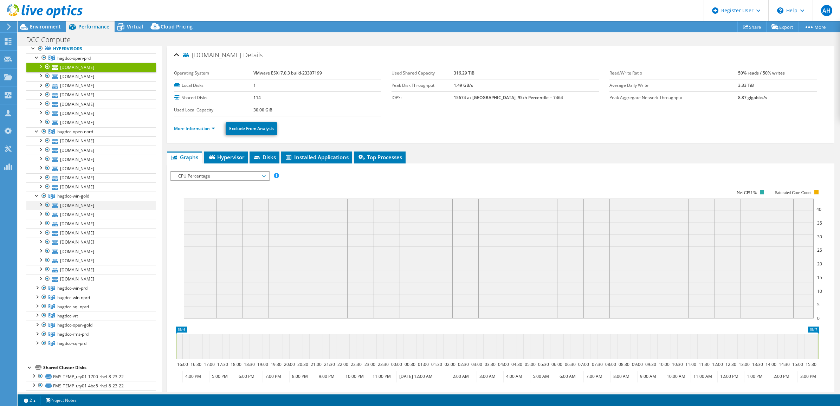
click at [39, 208] on div at bounding box center [40, 204] width 7 height 7
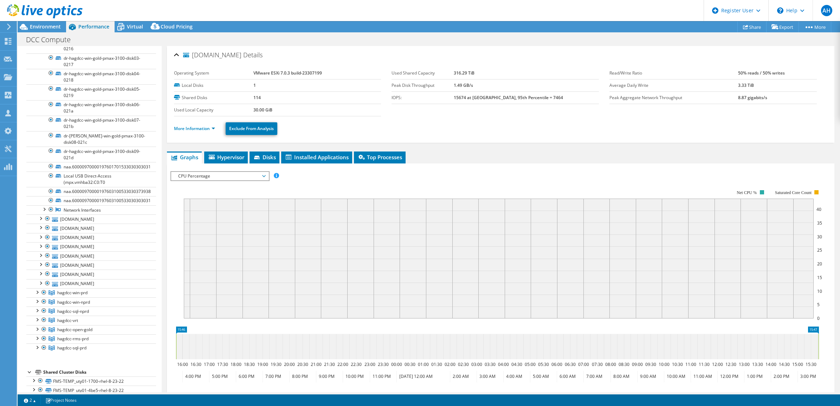
scroll to position [263, 0]
click at [41, 220] on div at bounding box center [40, 216] width 7 height 7
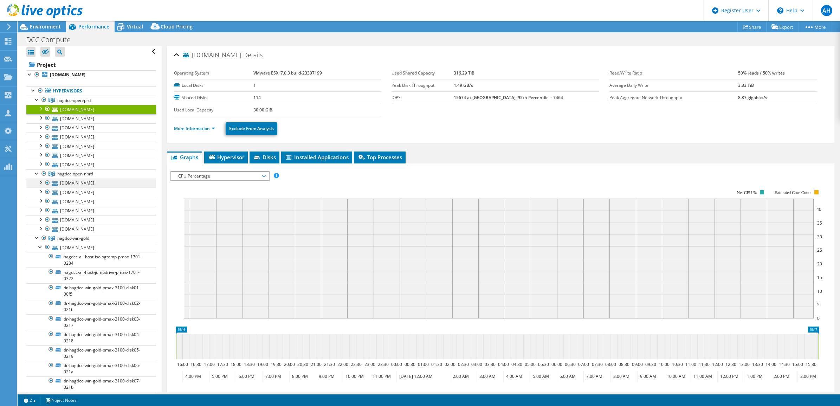
scroll to position [0, 0]
click at [104, 39] on div "DCC Compute Print" at bounding box center [429, 39] width 822 height 13
click at [58, 44] on h1 "DCC Compute" at bounding box center [52, 40] width 59 height 8
click at [112, 47] on div "Open All Close All Hide Excluded Nodes Project Tree Filter" at bounding box center [91, 53] width 130 height 15
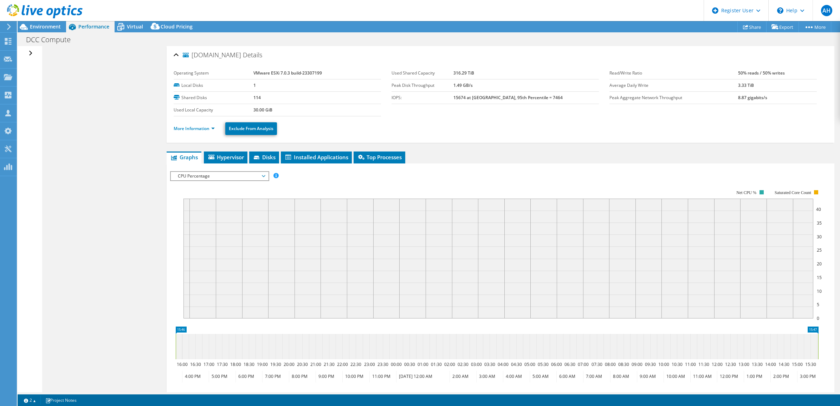
click at [29, 56] on div "Open All Close All Hide Excluded Nodes Project Tree Filter" at bounding box center [31, 53] width 10 height 15
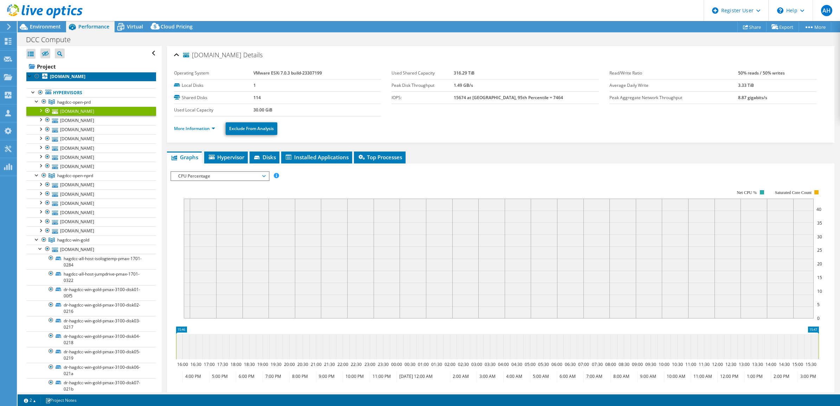
click at [85, 79] on b "hagdccesx-open-prd-01.cruises.princess.com" at bounding box center [67, 76] width 35 height 6
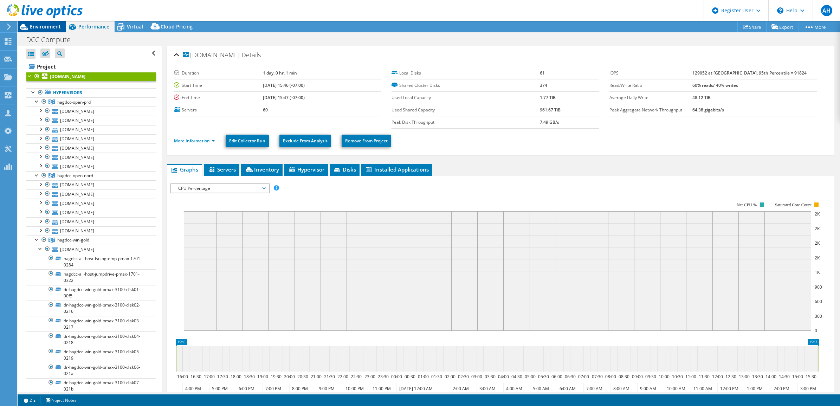
click at [50, 25] on span "Environment" at bounding box center [45, 26] width 31 height 7
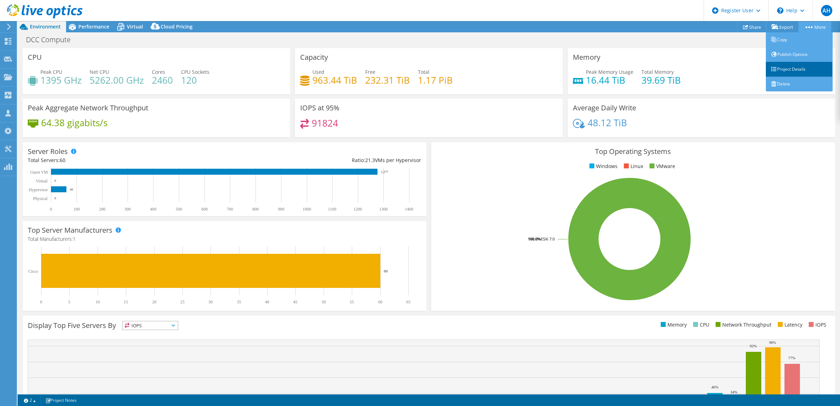
click at [800, 65] on link "Project Details" at bounding box center [798, 69] width 67 height 15
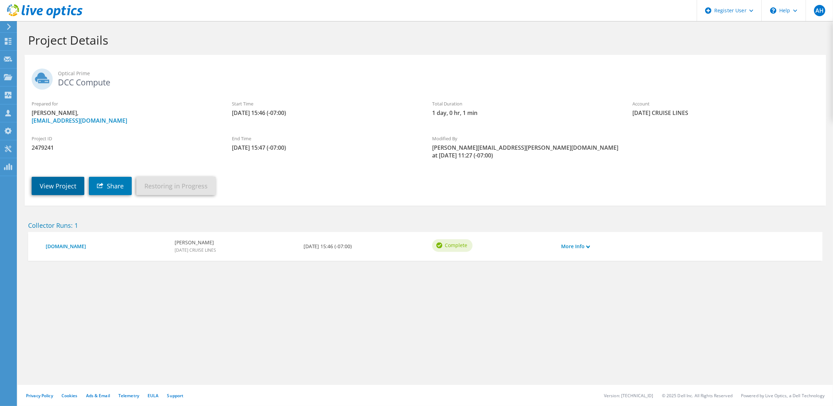
click at [67, 179] on link "View Project" at bounding box center [58, 186] width 53 height 18
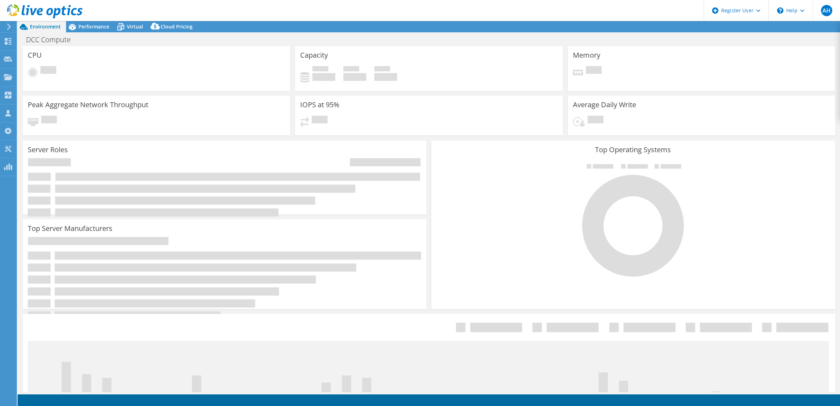
select select "USD"
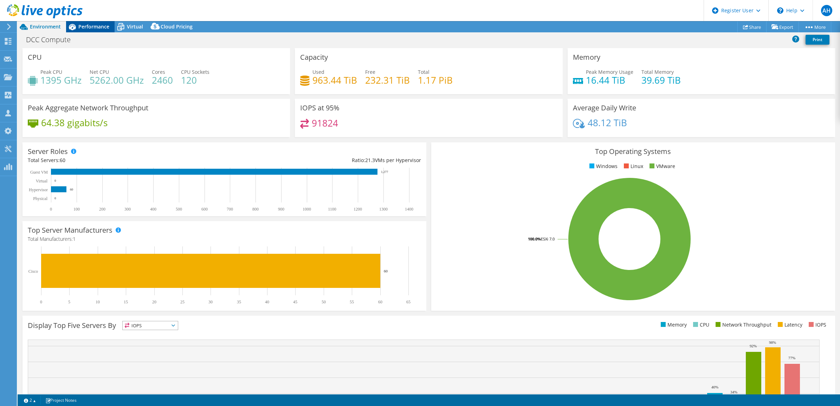
click at [85, 21] on div "Performance" at bounding box center [90, 26] width 48 height 11
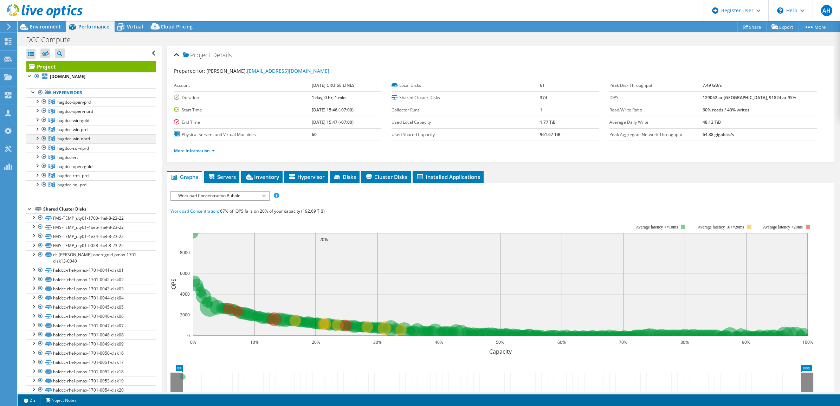
click at [34, 141] on div at bounding box center [36, 137] width 7 height 7
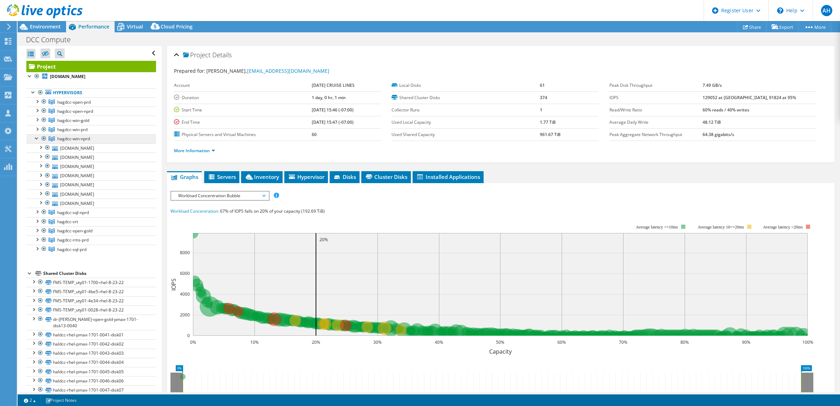
click at [80, 141] on ul "hagdcc-open-prd hagdccesx-open-prd-01.cruises.princess.com FMS-TEMP_uty01-1700-…" at bounding box center [91, 175] width 130 height 156
drag, startPoint x: 80, startPoint y: 143, endPoint x: 70, endPoint y: 145, distance: 9.6
click at [70, 142] on span "hagdcc-win-nprd" at bounding box center [73, 139] width 33 height 6
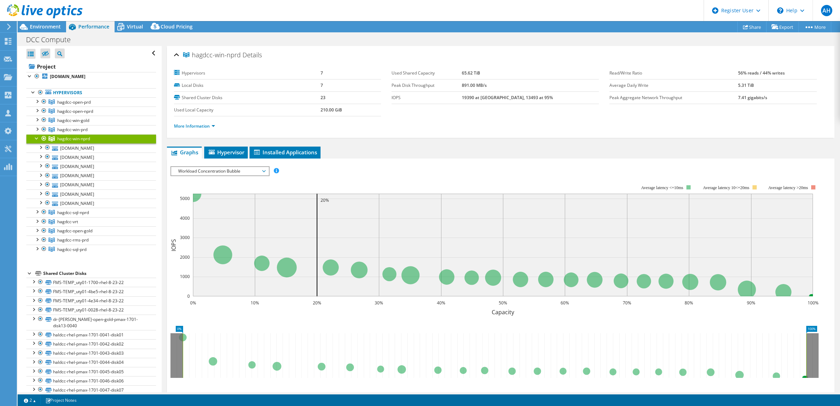
click at [226, 170] on span "Workload Concentration Bubble" at bounding box center [220, 171] width 90 height 8
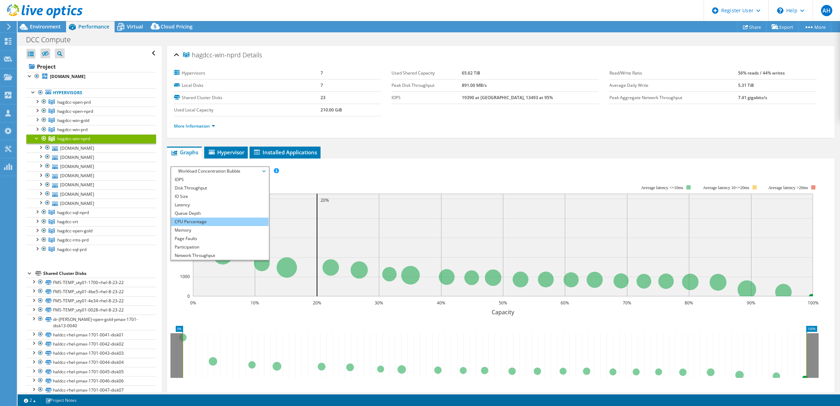
click at [239, 220] on li "CPU Percentage" at bounding box center [219, 221] width 97 height 8
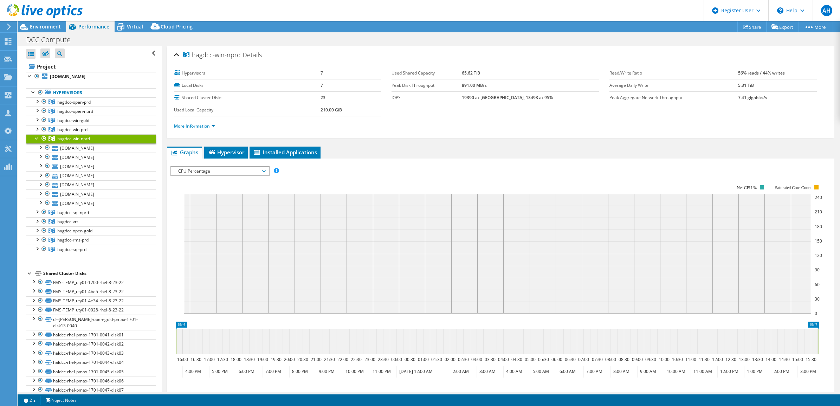
click at [250, 174] on span "CPU Percentage" at bounding box center [220, 171] width 90 height 8
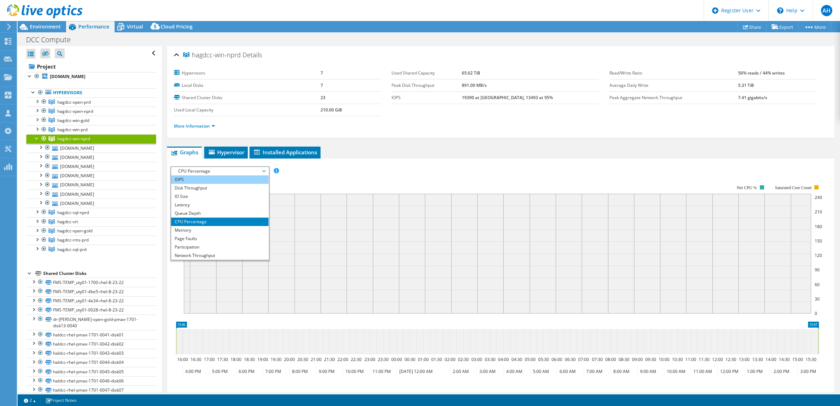
click at [226, 182] on li "IOPS" at bounding box center [219, 179] width 97 height 8
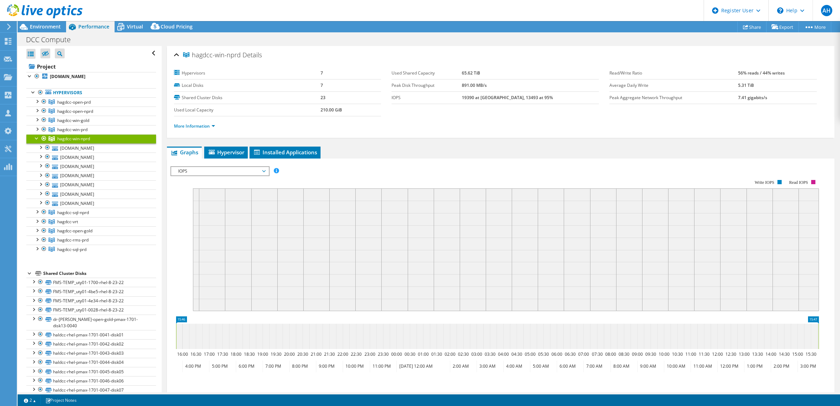
click at [232, 171] on span "IOPS" at bounding box center [220, 171] width 90 height 8
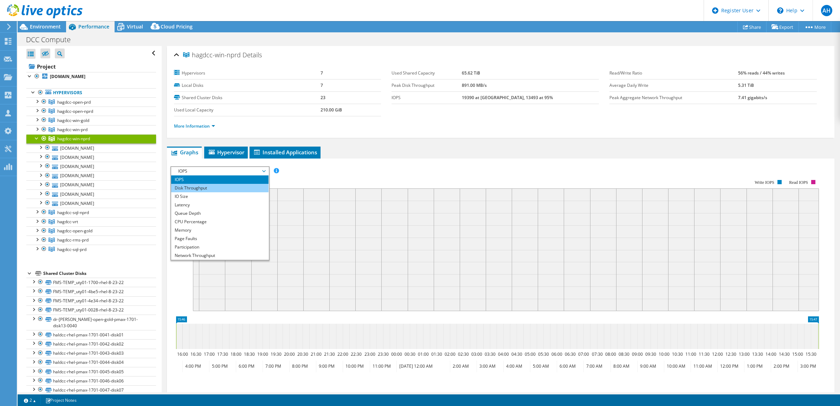
click at [211, 189] on li "Disk Throughput" at bounding box center [219, 188] width 97 height 8
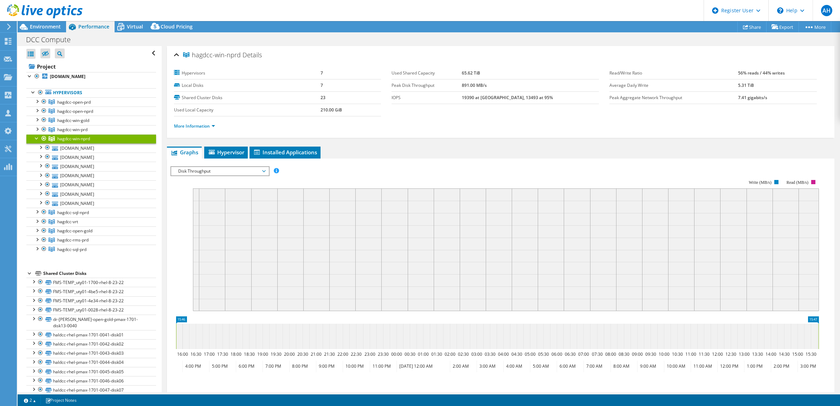
click at [251, 171] on span "Disk Throughput" at bounding box center [220, 171] width 90 height 8
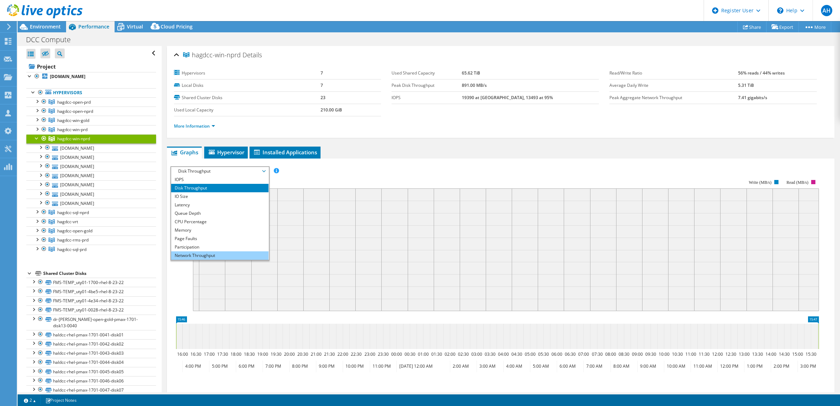
click at [242, 254] on li "Network Throughput" at bounding box center [219, 255] width 97 height 8
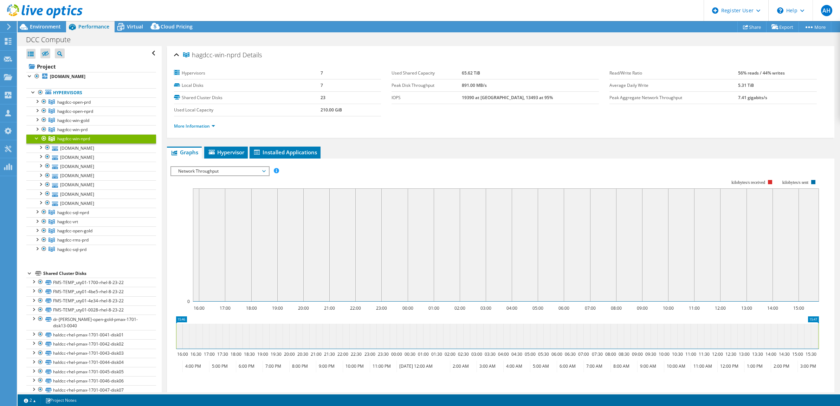
click at [363, 169] on div at bounding box center [500, 286] width 660 height 240
click at [36, 141] on div at bounding box center [36, 137] width 7 height 7
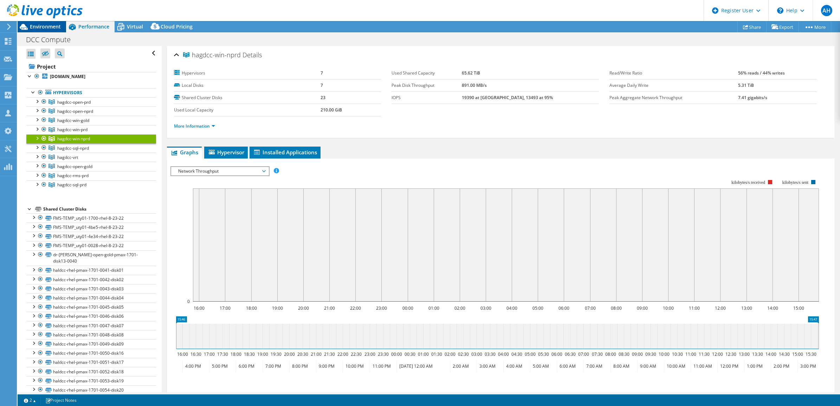
click at [44, 28] on span "Environment" at bounding box center [45, 26] width 31 height 7
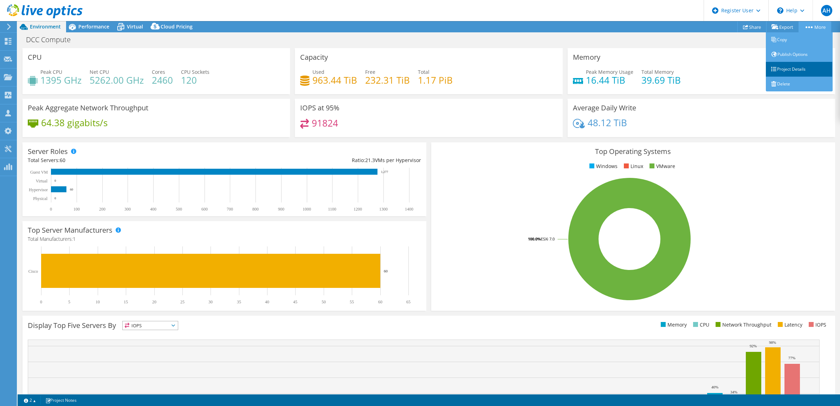
click at [802, 69] on link "Project Details" at bounding box center [798, 69] width 67 height 15
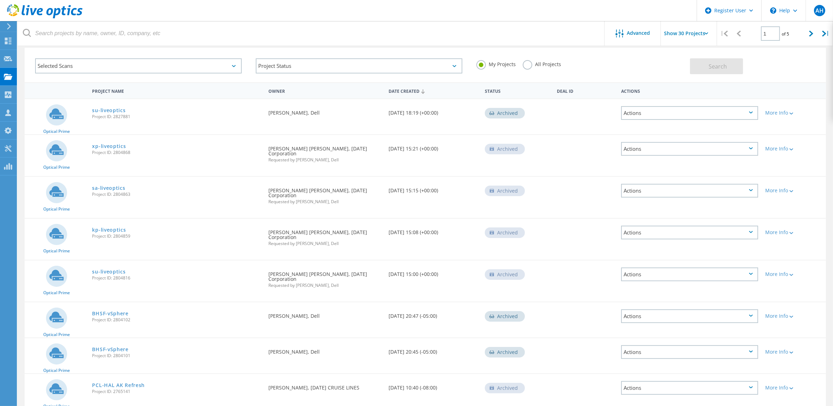
scroll to position [44, 0]
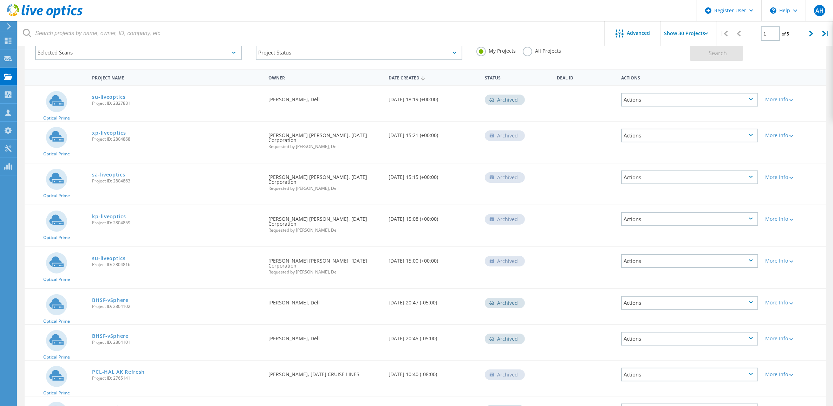
click at [164, 262] on span "Project ID: 2804816" at bounding box center [176, 264] width 169 height 4
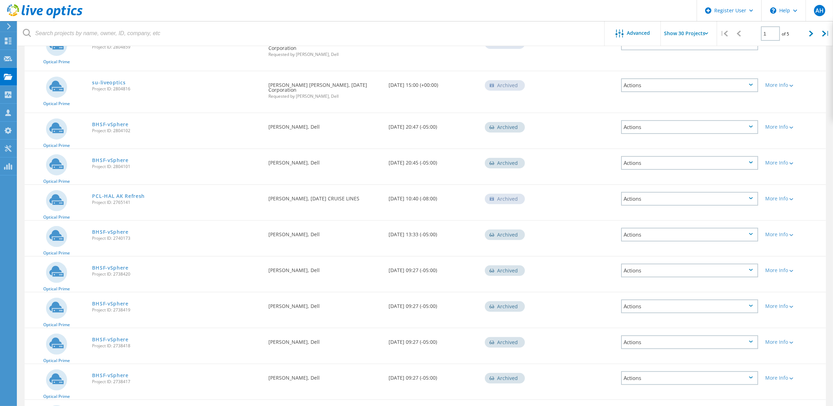
scroll to position [0, 0]
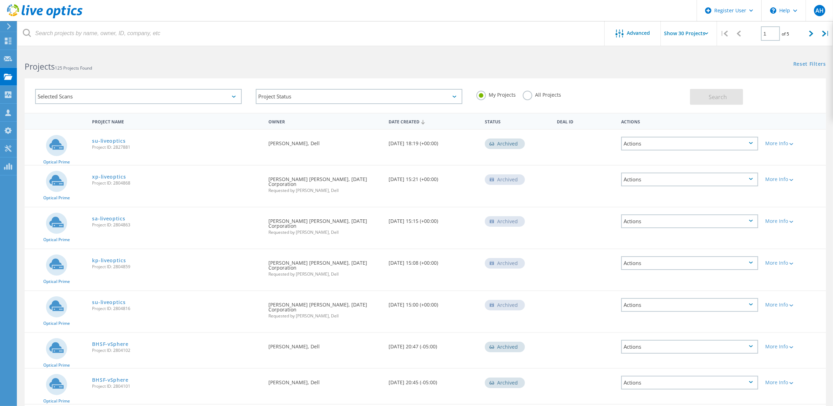
drag, startPoint x: 451, startPoint y: 143, endPoint x: 362, endPoint y: 145, distance: 89.6
click at [362, 145] on div "Optical Prime su-liveoptics Project ID: 2827881 Requested By [PERSON_NAME], Del…" at bounding box center [425, 147] width 801 height 35
drag, startPoint x: 362, startPoint y: 145, endPoint x: 351, endPoint y: 157, distance: 16.9
click at [351, 157] on div "Requested By [PERSON_NAME], Dell" at bounding box center [325, 145] width 120 height 30
click at [106, 177] on link "xp-liveoptics" at bounding box center [109, 176] width 34 height 5
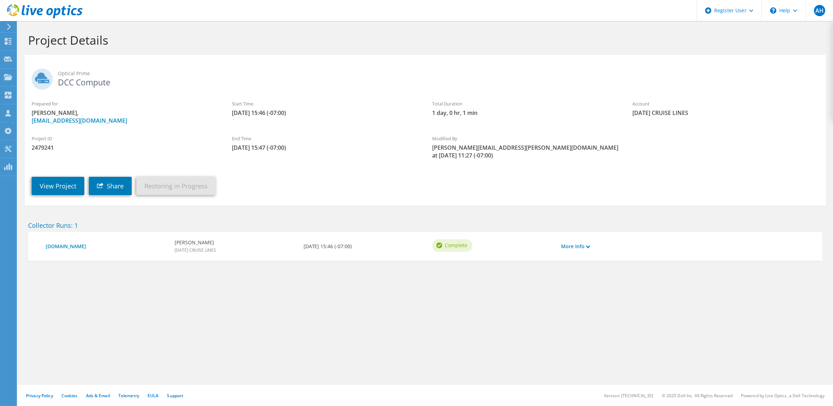
drag, startPoint x: 301, startPoint y: 111, endPoint x: 233, endPoint y: 115, distance: 67.9
click at [233, 115] on span "[DATE] 15:46 (-07:00)" at bounding box center [325, 113] width 186 height 8
drag, startPoint x: 233, startPoint y: 115, endPoint x: 229, endPoint y: 129, distance: 14.2
click at [229, 129] on div "Project ID 2479241 End Time [DATE] 15:47 (-07:00) Modified By [PERSON_NAME][EMA…" at bounding box center [425, 145] width 801 height 35
click at [46, 187] on link "View Project" at bounding box center [58, 186] width 53 height 18
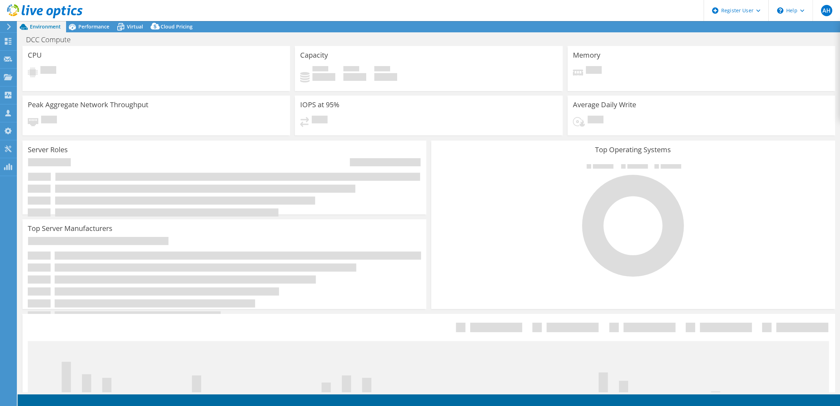
select select "USD"
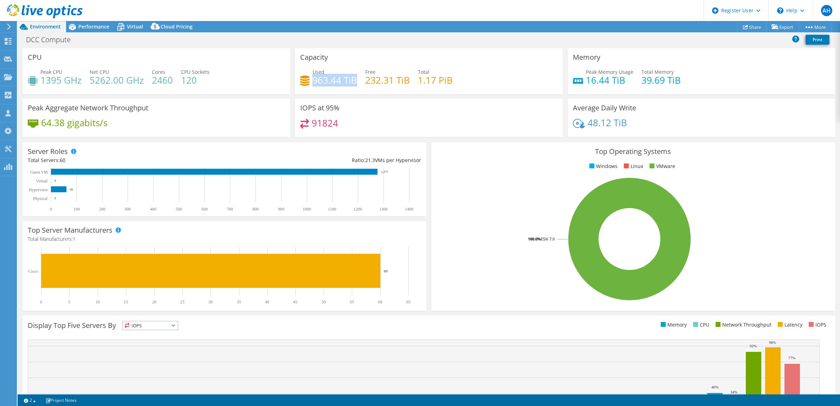
drag, startPoint x: 354, startPoint y: 80, endPoint x: 311, endPoint y: 85, distance: 42.8
click at [312, 84] on h4 "963.44 TiB" at bounding box center [334, 80] width 45 height 8
click at [505, 79] on div "Used 963.44 TiB Free 232.31 TiB Total 1.17 PiB" at bounding box center [428, 79] width 257 height 23
drag, startPoint x: 83, startPoint y: 78, endPoint x: 41, endPoint y: 81, distance: 41.9
click at [41, 81] on div "Peak CPU 1395 GHz Net CPU 5262.00 GHz Cores 2460 CPU Sockets 120" at bounding box center [156, 79] width 257 height 23
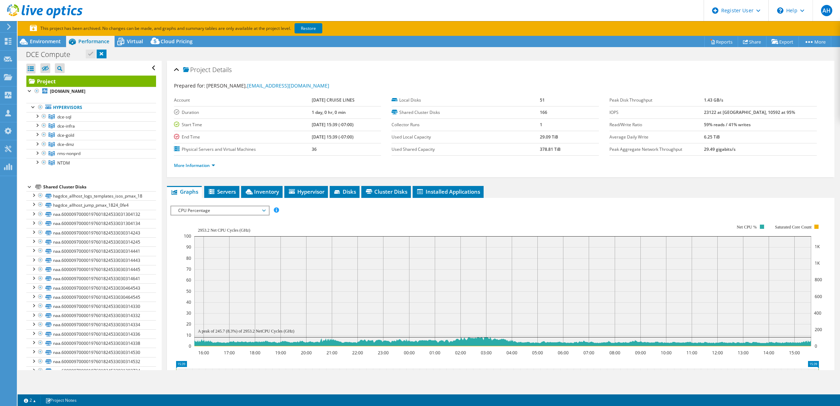
select select "USEast"
select select "USD"
click at [37, 115] on div at bounding box center [36, 115] width 7 height 7
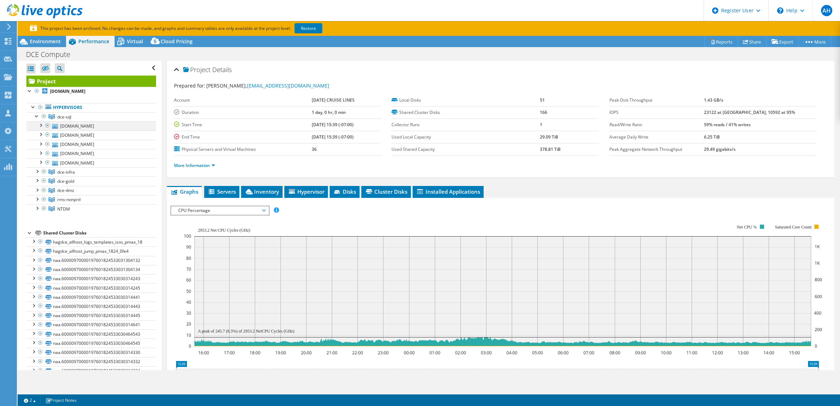
click at [39, 124] on div at bounding box center [40, 124] width 7 height 7
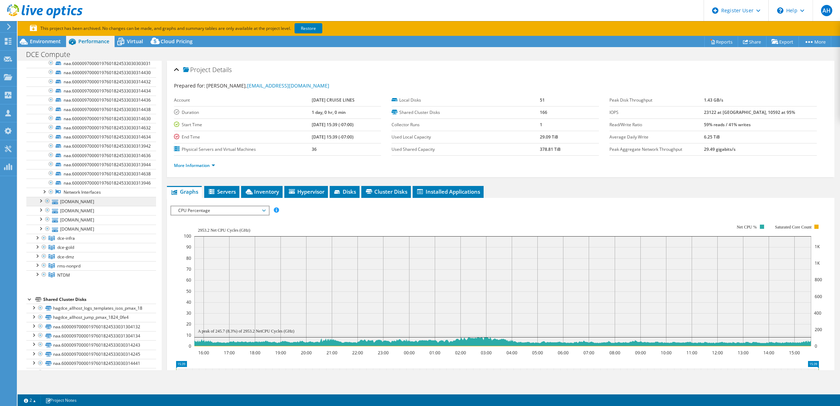
scroll to position [439, 0]
click at [38, 257] on div at bounding box center [36, 253] width 7 height 7
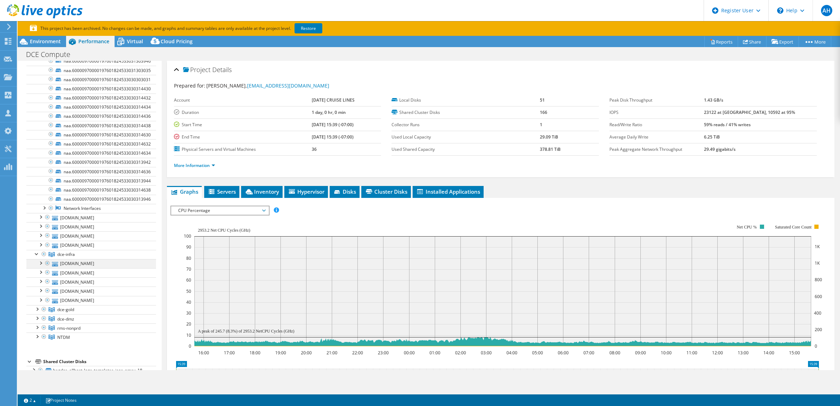
click at [40, 266] on div at bounding box center [40, 262] width 7 height 7
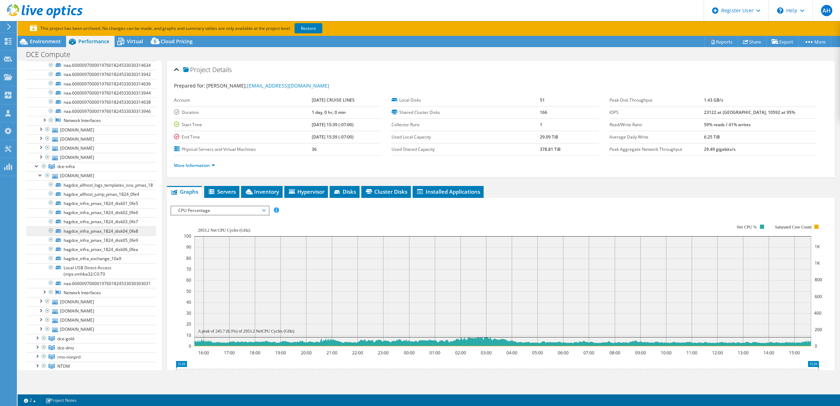
scroll to position [483, 0]
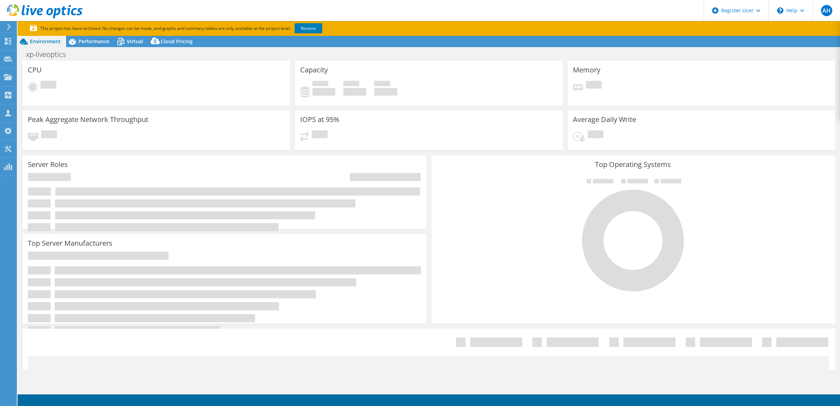
select select "USD"
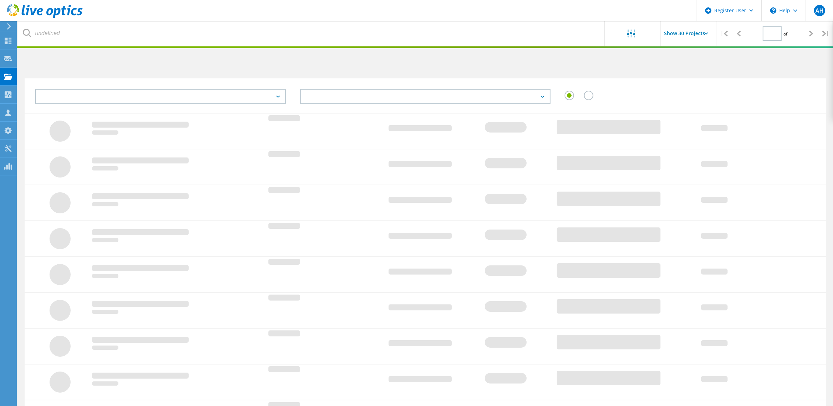
type input "1"
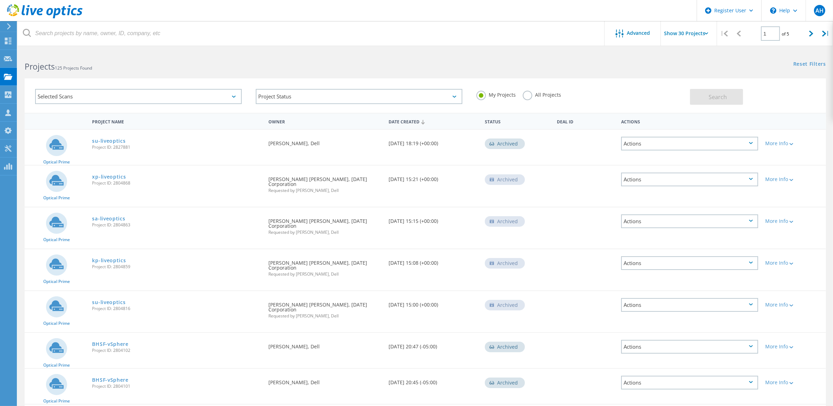
drag, startPoint x: 115, startPoint y: 142, endPoint x: 93, endPoint y: 195, distance: 57.4
click at [93, 195] on div "Optical Prime xp-liveoptics Project ID: 2804868 Requested By [PERSON_NAME] [PER…" at bounding box center [425, 185] width 801 height 41
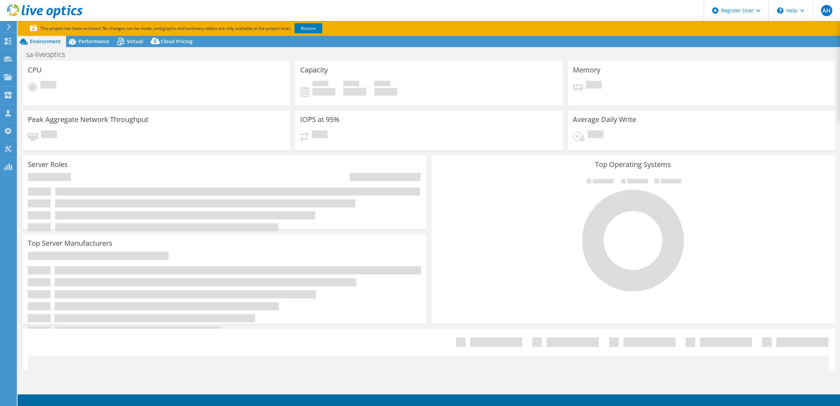
select select "USD"
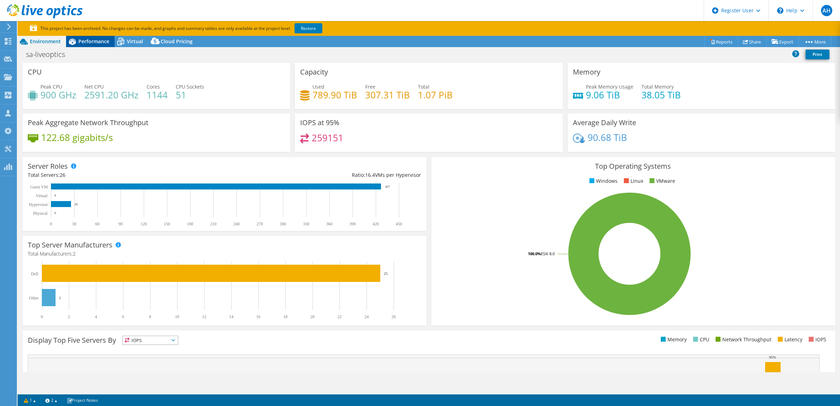
click at [87, 43] on span "Performance" at bounding box center [93, 41] width 31 height 7
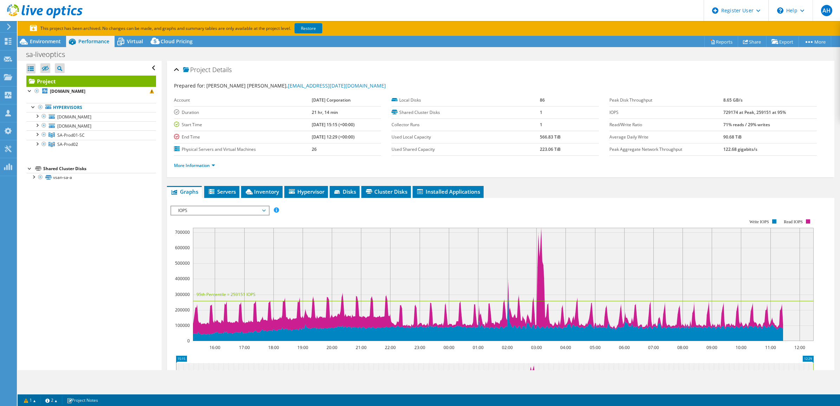
click at [265, 208] on span "IOPS" at bounding box center [219, 210] width 97 height 8
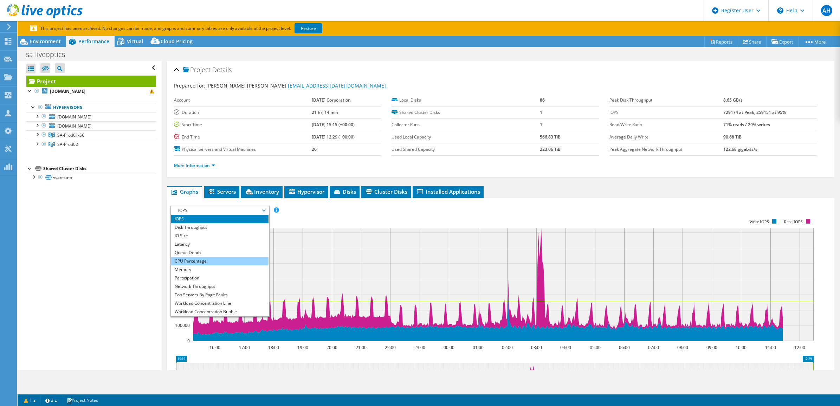
click at [226, 261] on li "CPU Percentage" at bounding box center [219, 261] width 97 height 8
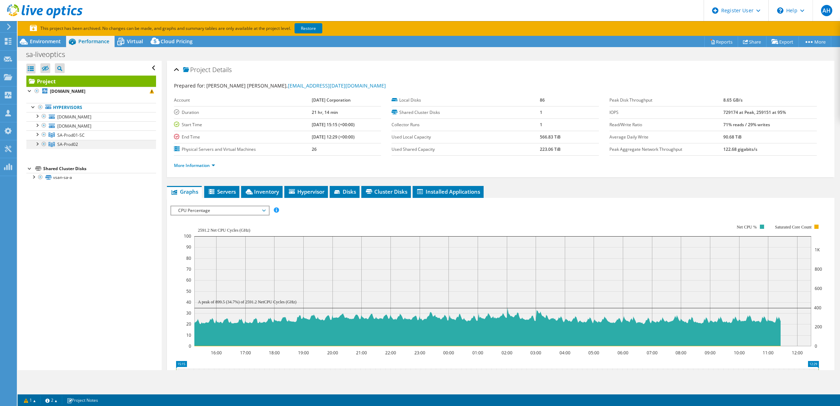
click at [35, 143] on div at bounding box center [36, 143] width 7 height 7
click at [36, 136] on div at bounding box center [36, 133] width 7 height 7
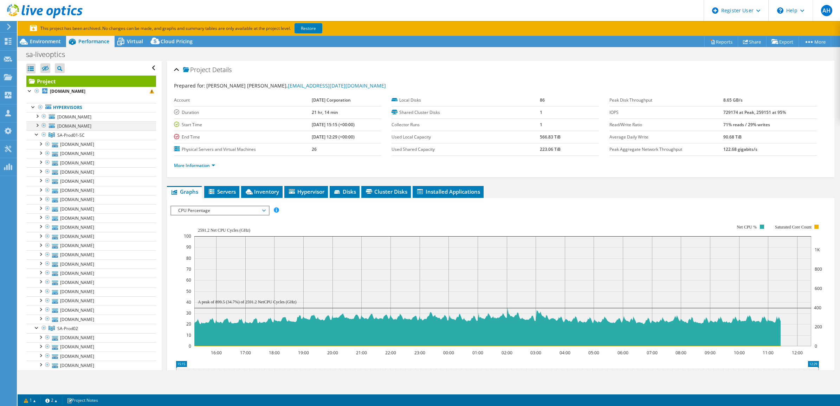
click at [37, 124] on div at bounding box center [36, 124] width 7 height 7
click at [72, 137] on span "SA-Prod01-SC" at bounding box center [70, 135] width 27 height 6
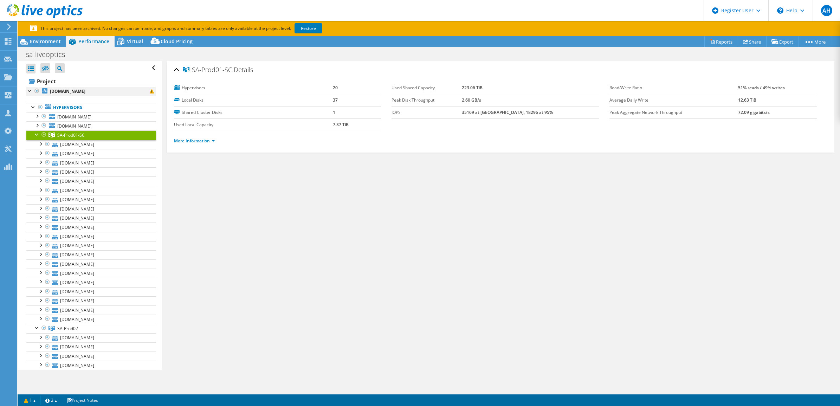
click at [36, 90] on div at bounding box center [36, 91] width 7 height 8
click at [37, 132] on div at bounding box center [36, 133] width 7 height 7
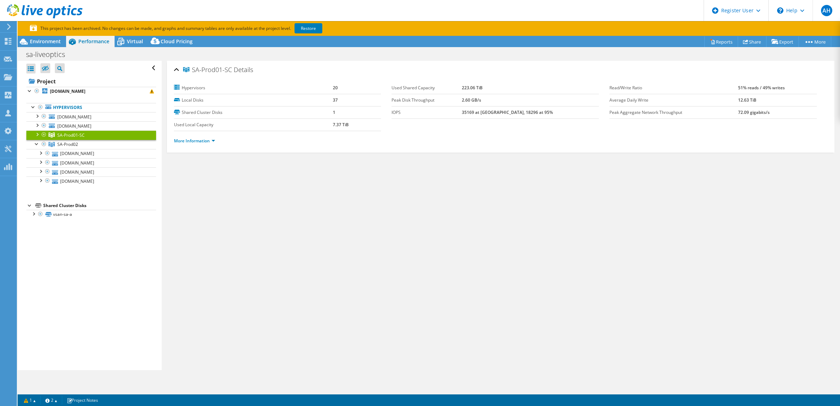
click at [321, 208] on div "SA-Prod01-SC Details Hypervisors 20 Local Disks 37 Shared Cluster Disks 1 Used …" at bounding box center [501, 215] width 678 height 309
click at [62, 55] on h1 "sa-liveoptics" at bounding box center [49, 55] width 53 height 8
click at [44, 32] on p "This project has been archived. No changes can be made, and graphs and summary …" at bounding box center [202, 29] width 344 height 8
click at [45, 41] on span "Environment" at bounding box center [45, 41] width 31 height 7
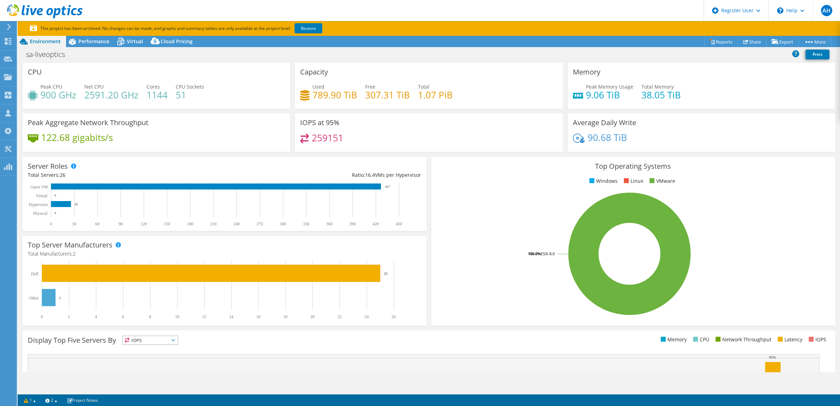
click at [390, 378] on div "Project Actions Project Actions Reports Share Export vSAN ReadyNode Sizer" at bounding box center [429, 228] width 822 height 385
click at [452, 5] on header "AH Dell User [PERSON_NAME] [PERSON_NAME][EMAIL_ADDRESS][PERSON_NAME][DOMAIN_NAM…" at bounding box center [420, 10] width 840 height 21
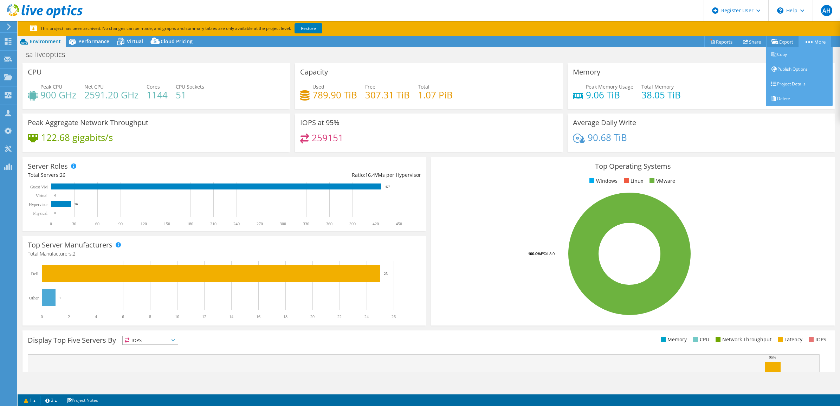
click at [822, 41] on link "More" at bounding box center [814, 41] width 33 height 11
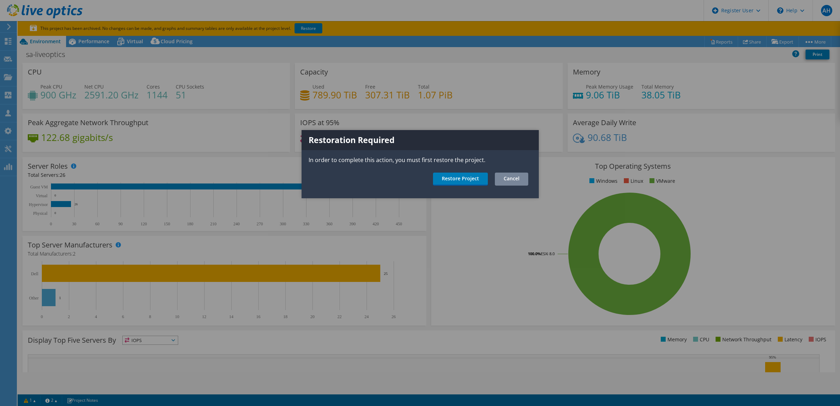
click at [517, 178] on link "Cancel" at bounding box center [511, 178] width 33 height 13
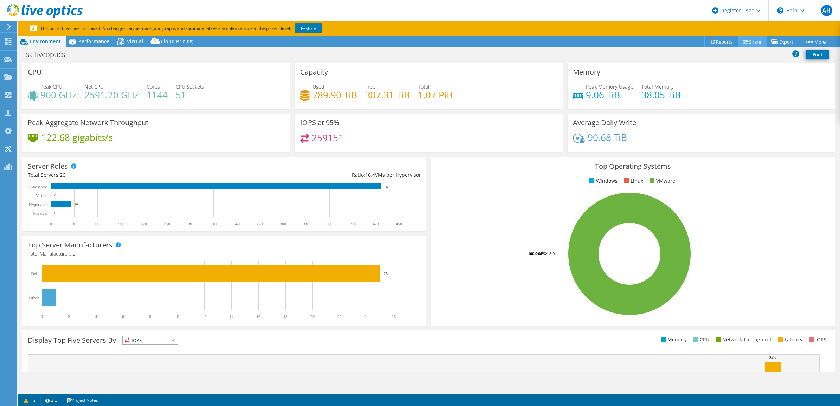
click at [753, 41] on link "Share" at bounding box center [751, 41] width 29 height 11
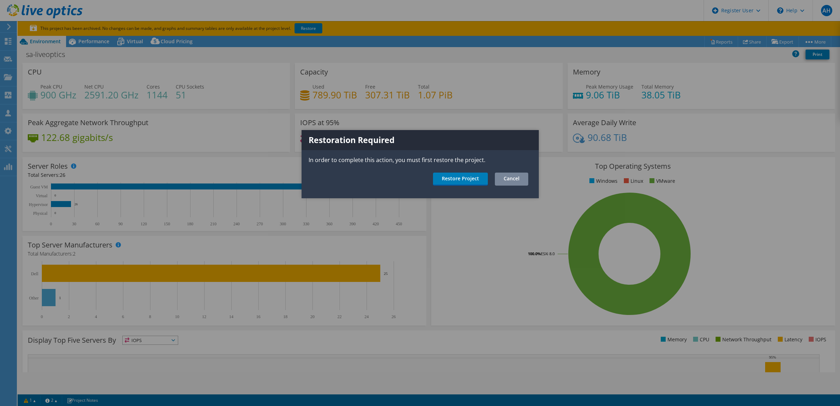
click at [506, 179] on link "Cancel" at bounding box center [511, 178] width 33 height 13
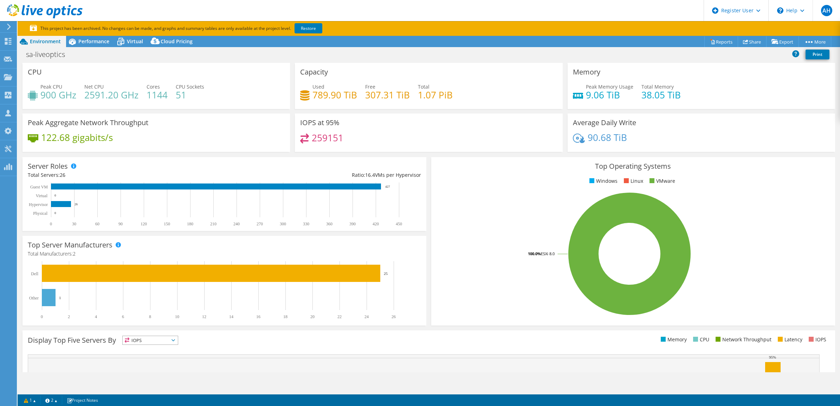
click at [364, 55] on div "sa-liveoptics Print" at bounding box center [429, 54] width 822 height 13
click at [35, 400] on link "1" at bounding box center [30, 400] width 22 height 9
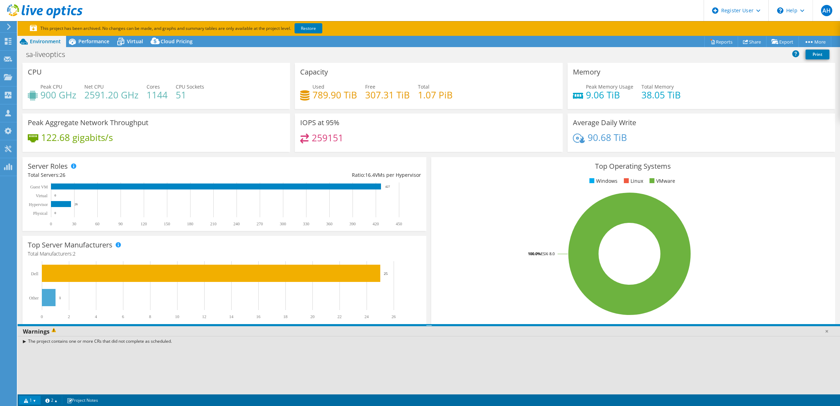
click at [142, 368] on div "The project contains one or more CRs that did not complete as scheduled." at bounding box center [429, 365] width 822 height 58
click at [825, 331] on link at bounding box center [826, 330] width 7 height 7
